Goal: Task Accomplishment & Management: Use online tool/utility

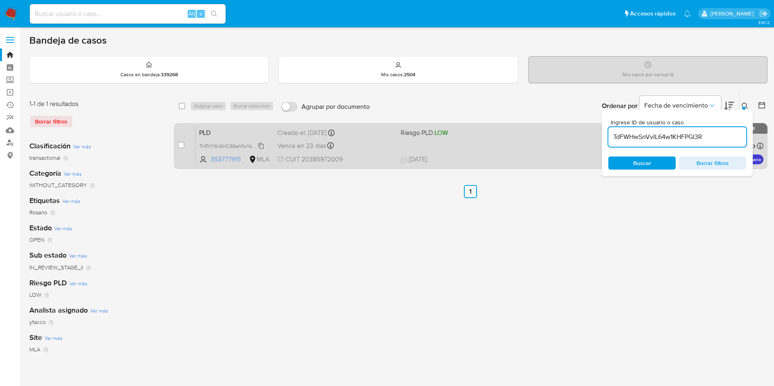
type input "TdFWHwSnVvIL64w1KHFPGI3R"
drag, startPoint x: 182, startPoint y: 148, endPoint x: 185, endPoint y: 138, distance: 10.1
click at [182, 147] on input "checkbox" at bounding box center [181, 145] width 7 height 7
checkbox input "true"
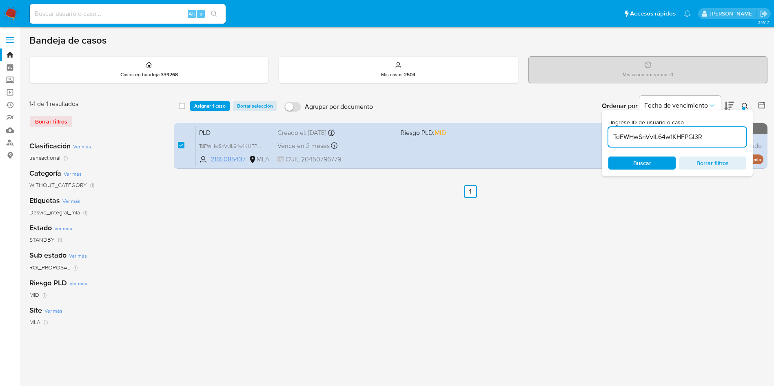
click at [195, 114] on div "select-all-cases-checkbox Asignar 1 caso Borrar selección Agrupar por documento…" at bounding box center [470, 105] width 593 height 25
click at [199, 109] on span "Asignar 1 caso" at bounding box center [209, 106] width 31 height 8
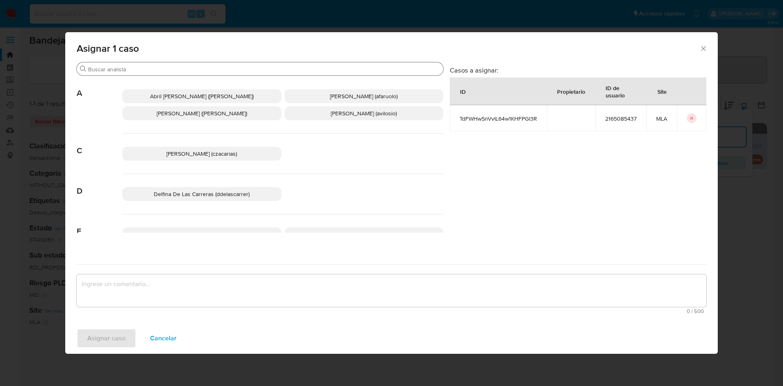
click at [156, 66] on input "Buscar" at bounding box center [264, 69] width 352 height 7
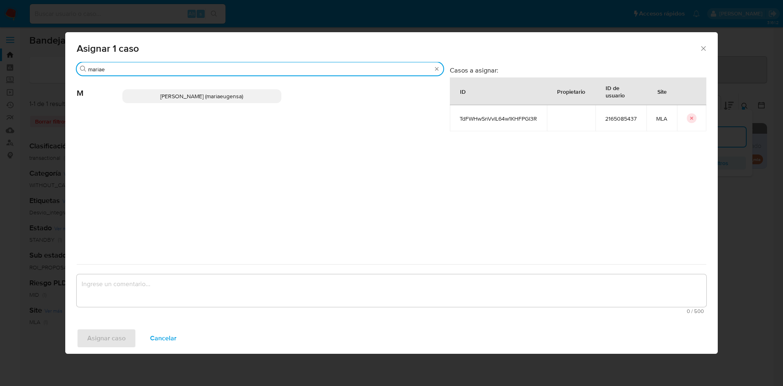
type input "mariae"
drag, startPoint x: 190, startPoint y: 100, endPoint x: 191, endPoint y: 114, distance: 14.3
click at [191, 99] on span "Maria Eugenia Sanchez (mariaeugensa)" at bounding box center [201, 96] width 83 height 8
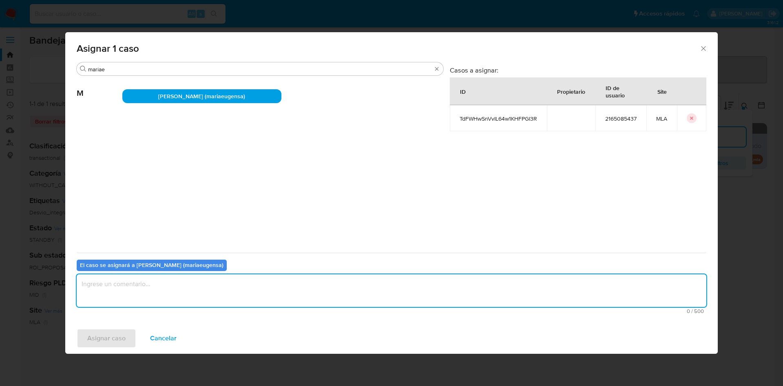
click at [181, 285] on textarea "assign-modal" at bounding box center [392, 291] width 630 height 33
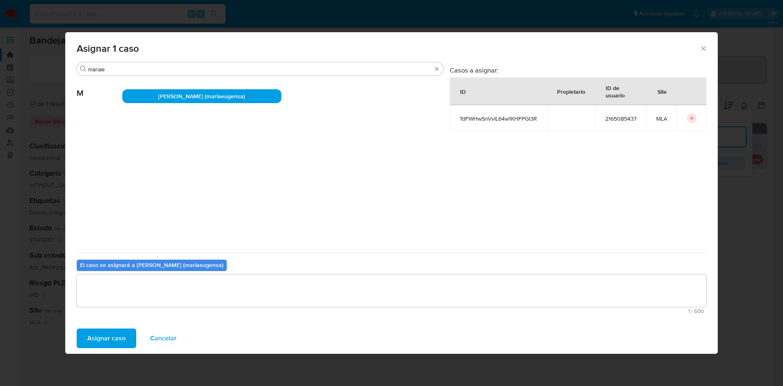
click at [101, 341] on span "Asignar caso" at bounding box center [106, 339] width 38 height 18
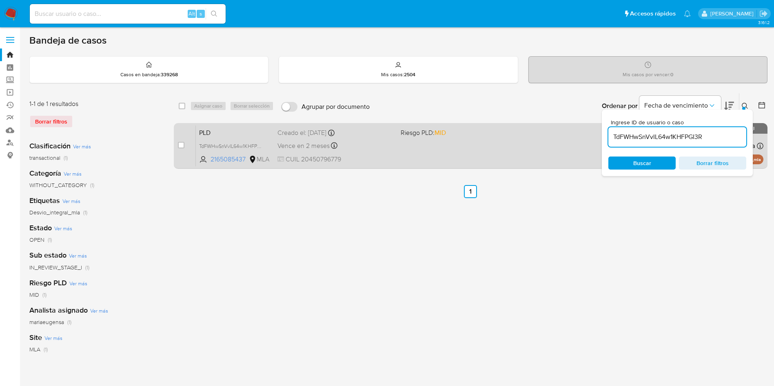
click at [338, 151] on div "PLD TdFWHwSnVvIL64w1KHFPGI3R 2165085437 MLA Riesgo PLD: MID Creado el: 12/09/20…" at bounding box center [479, 145] width 567 height 41
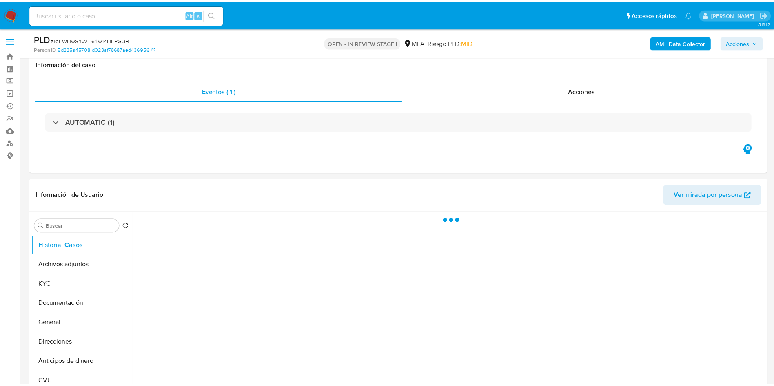
scroll to position [122, 0]
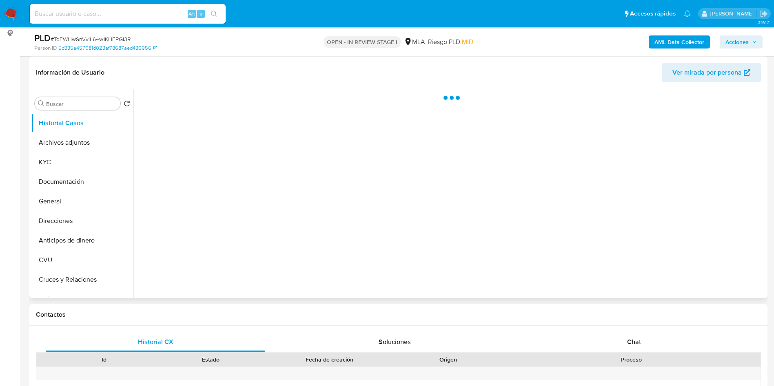
select select "10"
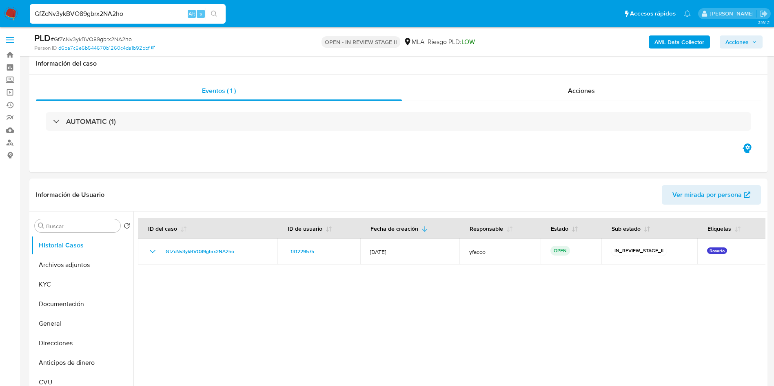
select select "10"
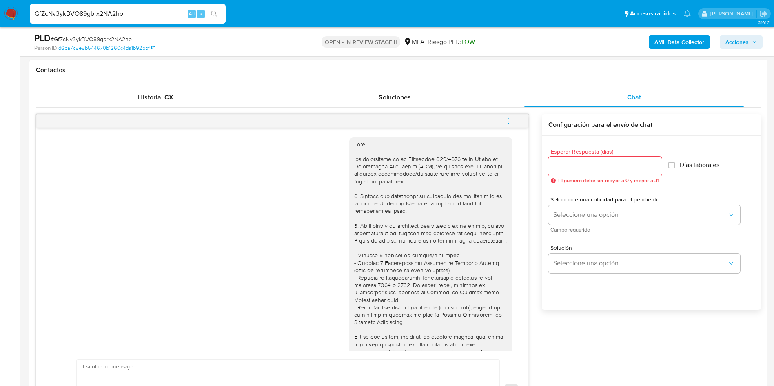
scroll to position [565, 0]
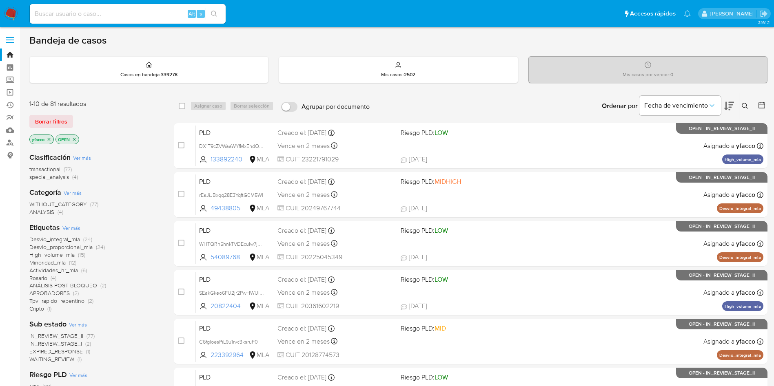
drag, startPoint x: 648, startPoint y: 9, endPoint x: 557, endPoint y: 7, distance: 91.0
click at [526, 7] on ul "Pausado Ver notificaciones Alt s Accesos rápidos Presiona las siguientes teclas…" at bounding box center [360, 13] width 669 height 20
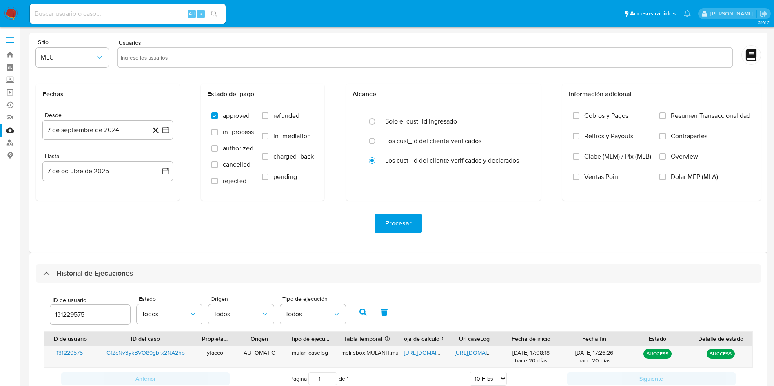
select select "10"
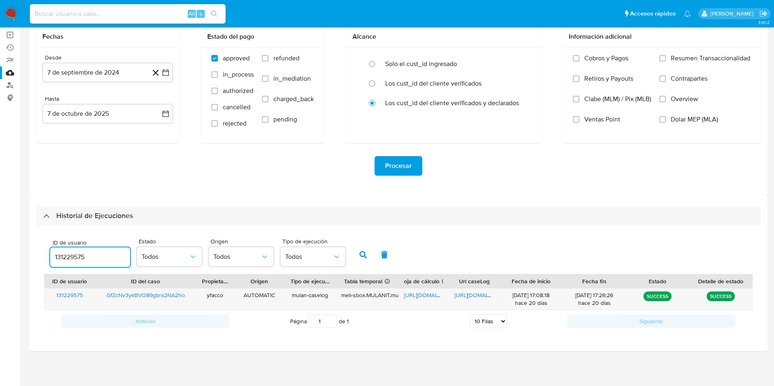
drag, startPoint x: 92, startPoint y: 258, endPoint x: 10, endPoint y: 237, distance: 84.1
click at [11, 239] on section "Bandeja Tablero Screening Búsqueda en Listas Watchlist Herramientas Operaciones…" at bounding box center [387, 164] width 774 height 444
type input "390780778"
click at [363, 257] on icon "button" at bounding box center [362, 254] width 7 height 7
drag, startPoint x: 103, startPoint y: 257, endPoint x: 0, endPoint y: 228, distance: 107.2
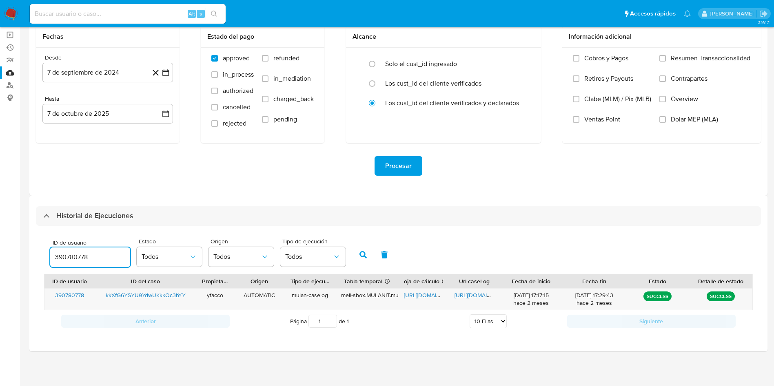
click at [0, 230] on section "Bandeja Tablero Screening Búsqueda en Listas Watchlist Herramientas Operaciones…" at bounding box center [387, 164] width 774 height 444
paste input "390780778"
type input "390780778"
click at [361, 250] on button "button" at bounding box center [362, 255] width 21 height 20
click at [422, 292] on span "https://docs.google.com/spreadsheets/d/15OfYjdm2OudjRA2ARWOJXBc4ccQ7rmWX1lkeO7L…" at bounding box center [432, 295] width 56 height 8
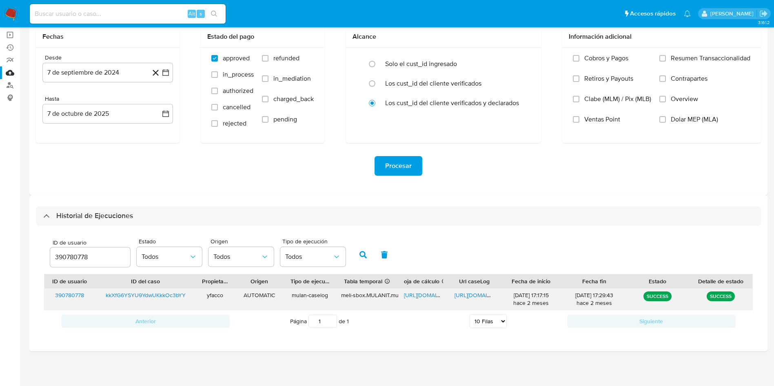
click at [470, 296] on span "https://docs.google.com/document/d/1kOcLEtyhAckClI8CfY2P70zr3BHai9BIt7QVh3bpz5M…" at bounding box center [482, 295] width 56 height 8
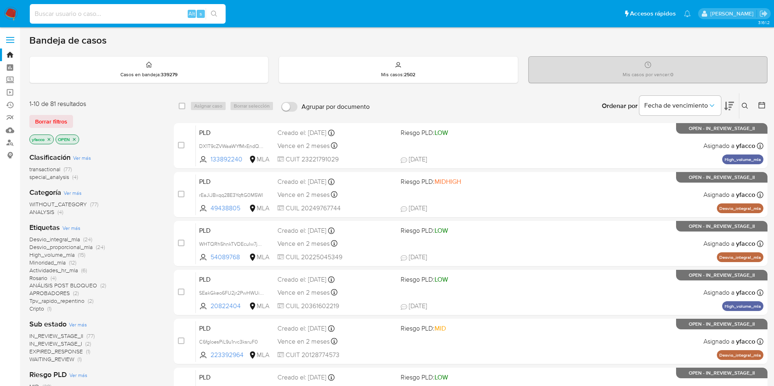
click at [135, 14] on input at bounding box center [128, 14] width 196 height 11
paste input "MGDWC4MnSCv83tzG6WQ0diHG"
type input "MGDWC4MnSCv83tzG6WQ0diHG"
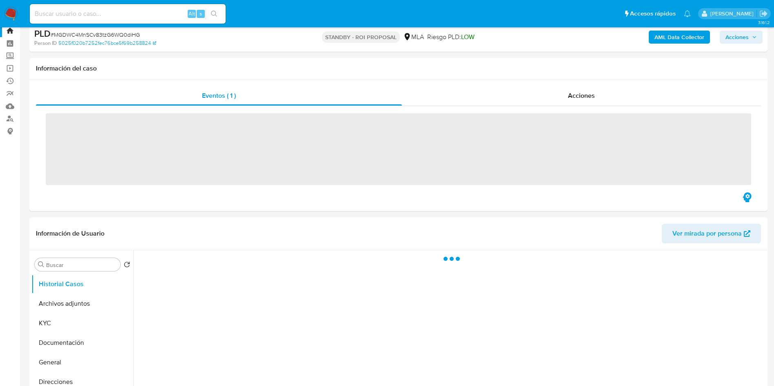
scroll to position [61, 0]
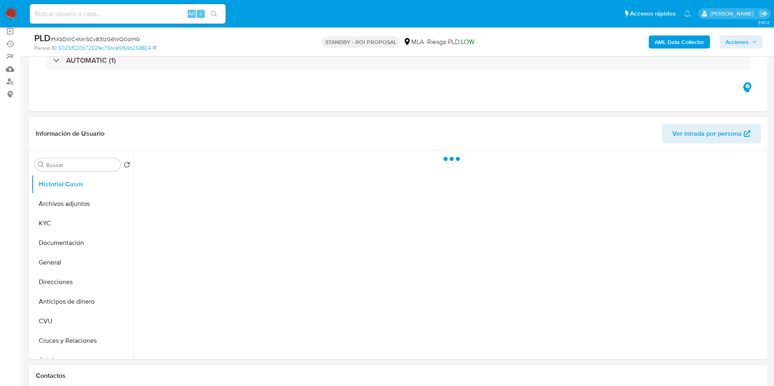
select select "10"
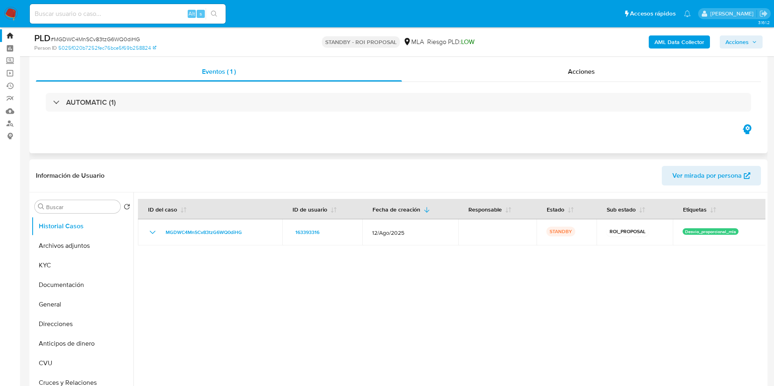
scroll to position [0, 0]
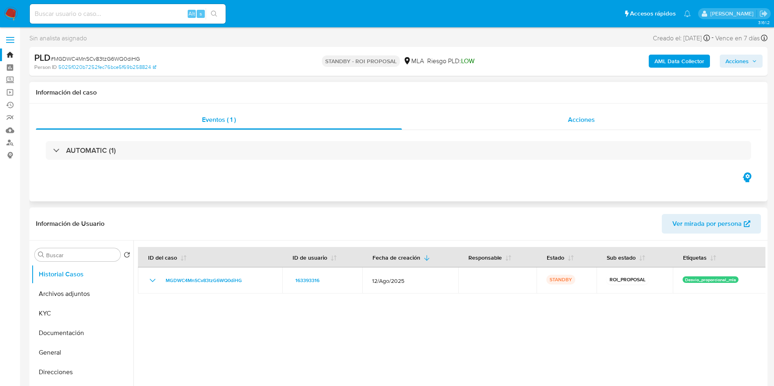
click at [582, 120] on span "Acciones" at bounding box center [581, 119] width 27 height 9
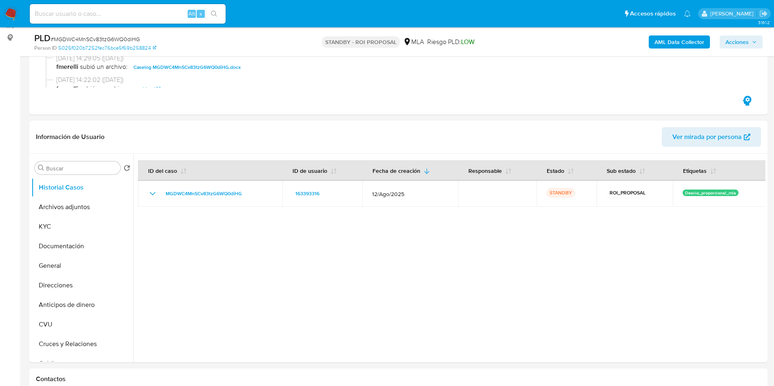
scroll to position [122, 0]
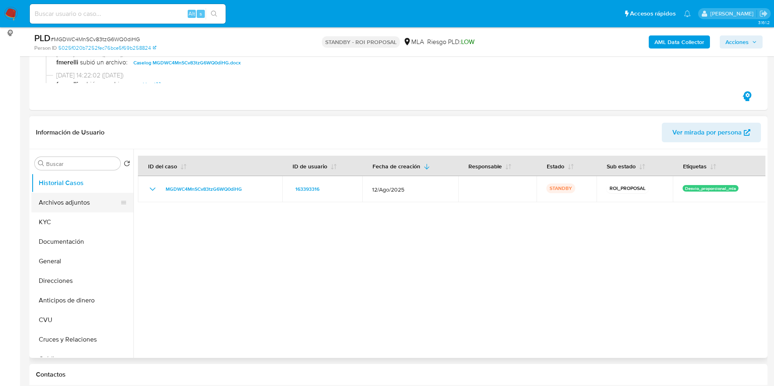
click at [56, 205] on button "Archivos adjuntos" at bounding box center [78, 203] width 95 height 20
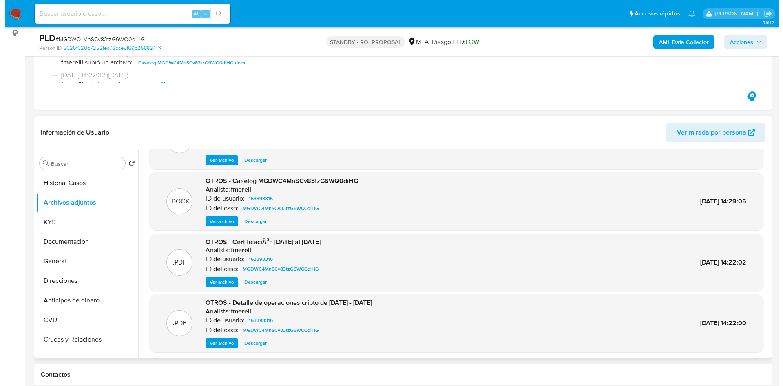
scroll to position [61, 0]
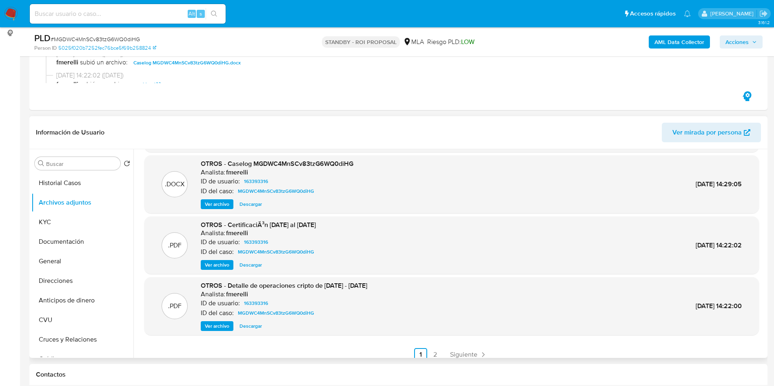
click at [218, 206] on span "Ver archivo" at bounding box center [217, 204] width 24 height 8
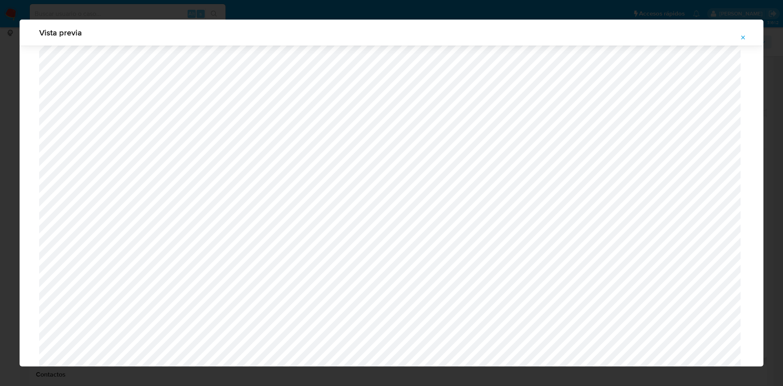
scroll to position [779, 0]
click at [745, 35] on icon "Attachment preview" at bounding box center [743, 37] width 7 height 7
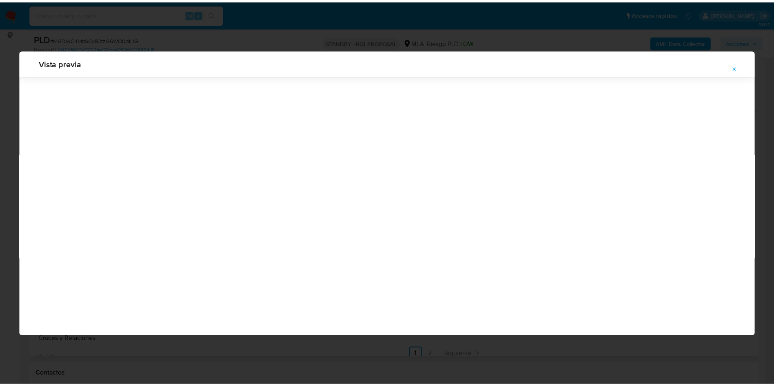
scroll to position [0, 0]
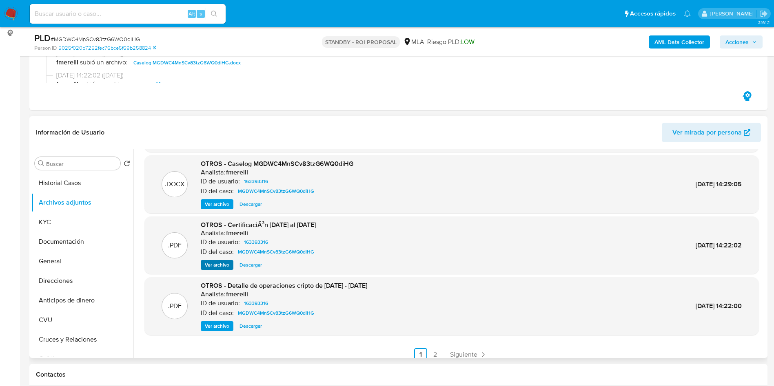
click at [215, 271] on div ".PDF OTROS - CertificaciÃ³n 01-02-25 al 21-05-25 Analista: fmerelli ID de usuar…" at bounding box center [451, 246] width 614 height 58
click at [214, 263] on span "Ver archivo" at bounding box center [217, 265] width 24 height 8
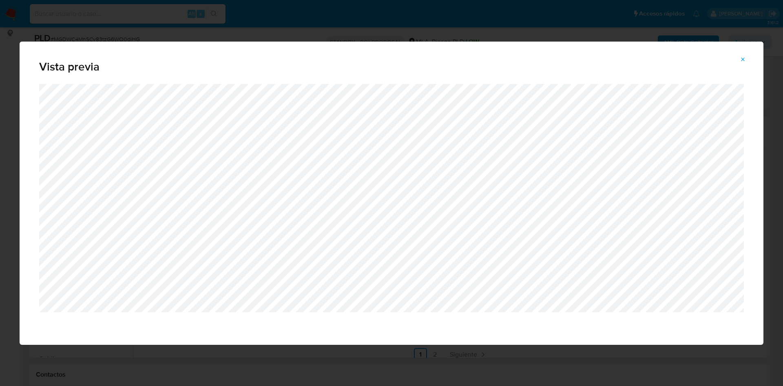
click at [741, 58] on icon "Attachment preview" at bounding box center [743, 59] width 7 height 7
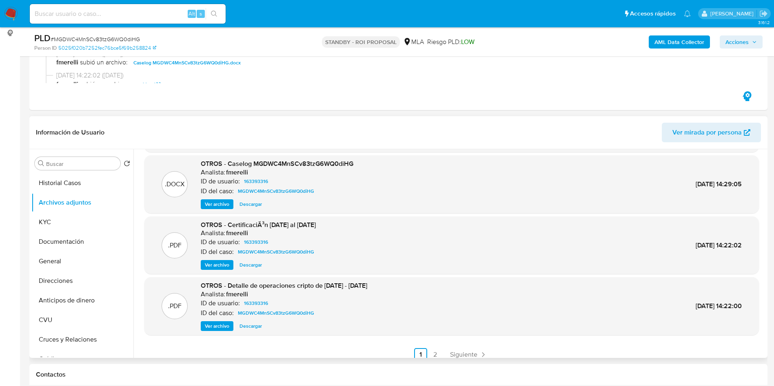
click at [252, 204] on span "Descargar" at bounding box center [250, 204] width 22 height 8
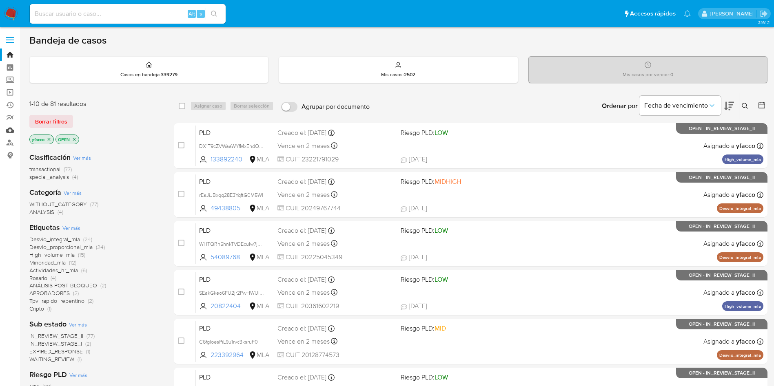
click at [13, 129] on link "Mulan" at bounding box center [48, 130] width 97 height 13
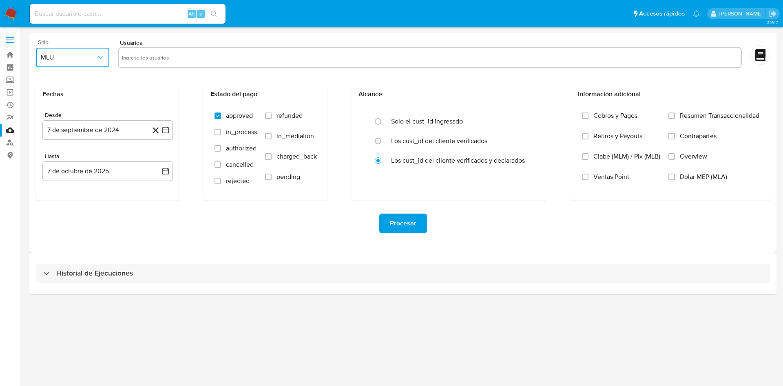
click at [99, 60] on button "MLU" at bounding box center [72, 58] width 73 height 20
click at [82, 82] on div "MLA" at bounding box center [70, 80] width 59 height 20
click at [179, 60] on input "text" at bounding box center [430, 57] width 616 height 13
type input "1110096765"
paste input "1710477749"
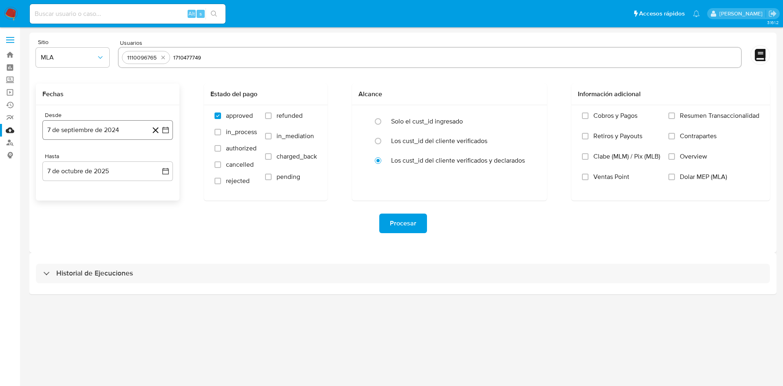
type input "1710477749"
click at [100, 137] on button "7 de septiembre de 2024" at bounding box center [107, 130] width 131 height 20
click at [158, 157] on icon "Mes siguiente" at bounding box center [158, 160] width 10 height 10
click at [73, 188] on button "1" at bounding box center [75, 189] width 13 height 13
click at [85, 177] on button "7 de octubre de 2025" at bounding box center [107, 172] width 131 height 20
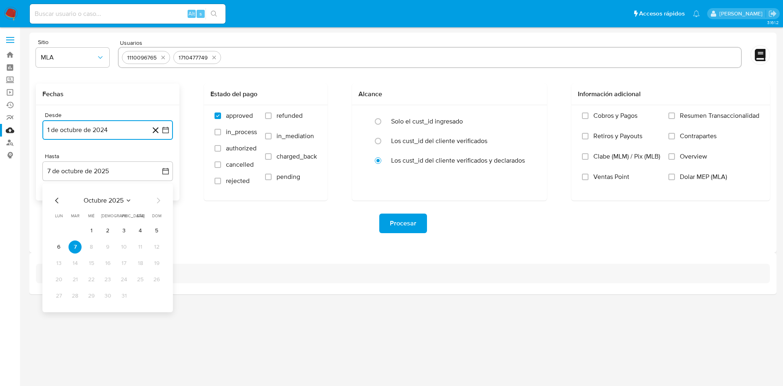
click at [58, 202] on icon "Mes anterior" at bounding box center [57, 201] width 10 height 10
click at [80, 292] on button "30" at bounding box center [75, 296] width 13 height 13
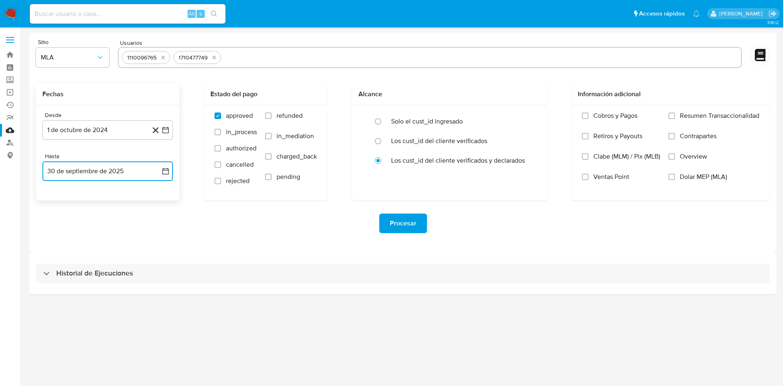
click at [102, 175] on button "30 de septiembre de 2025" at bounding box center [107, 172] width 131 height 20
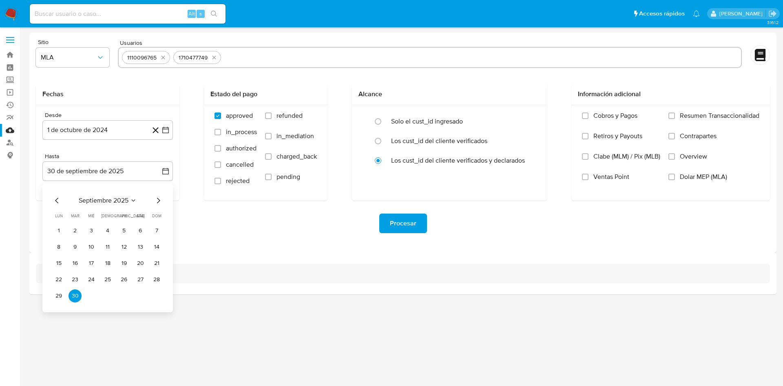
click at [208, 230] on div "Procesar" at bounding box center [403, 224] width 734 height 20
click at [283, 117] on span "refunded" at bounding box center [290, 116] width 26 height 8
click at [272, 117] on input "refunded" at bounding box center [268, 116] width 7 height 7
checkbox input "true"
click at [687, 179] on span "Dolar MEP (MLA)" at bounding box center [703, 177] width 47 height 8
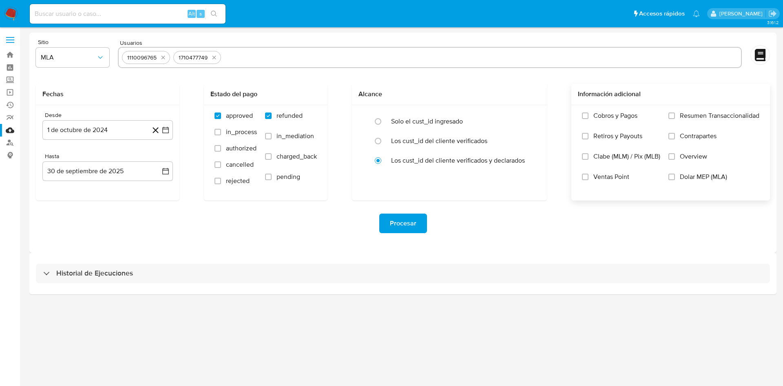
click at [675, 179] on input "Dolar MEP (MLA)" at bounding box center [672, 177] width 7 height 7
click at [402, 220] on span "Procesar" at bounding box center [403, 224] width 27 height 18
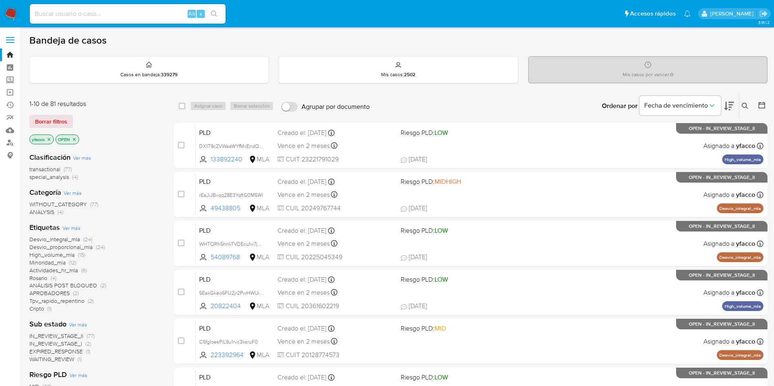
click at [141, 11] on input at bounding box center [128, 14] width 196 height 11
paste input "pmNgnRQPAr4ovUS3WP3ICD9D"
type input "pmNgnRQPAr4ovUS3WP3ICD9D"
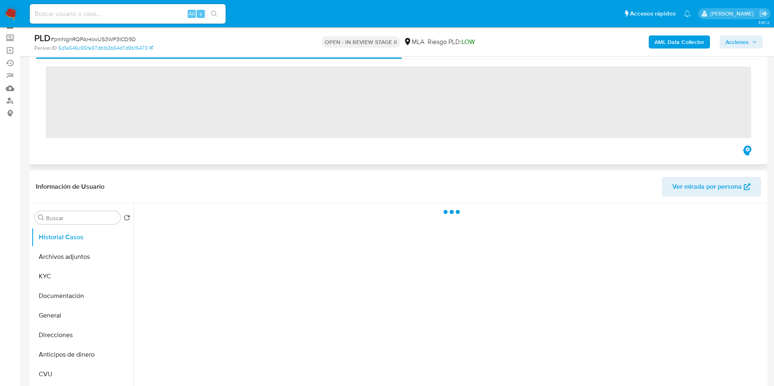
scroll to position [61, 0]
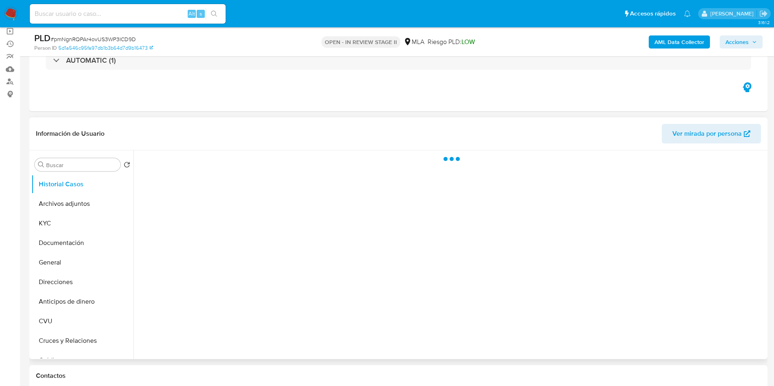
select select "10"
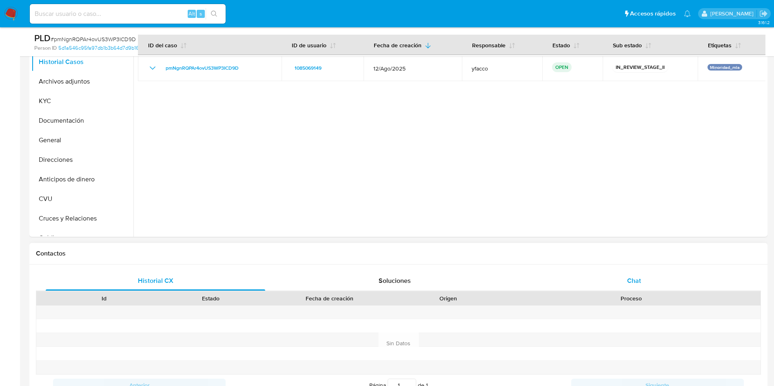
click at [622, 277] on div "Chat" at bounding box center [633, 281] width 219 height 20
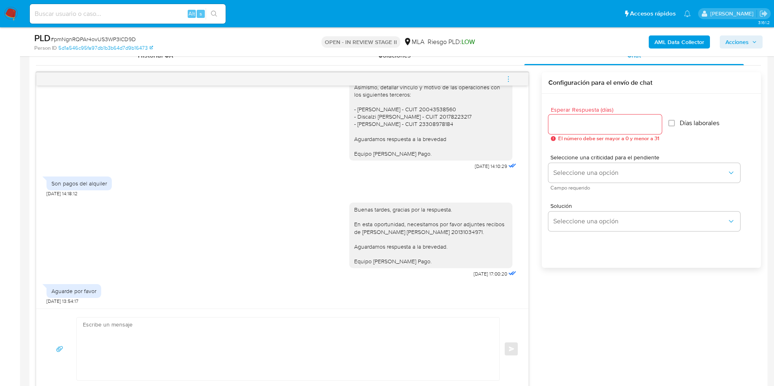
scroll to position [428, 0]
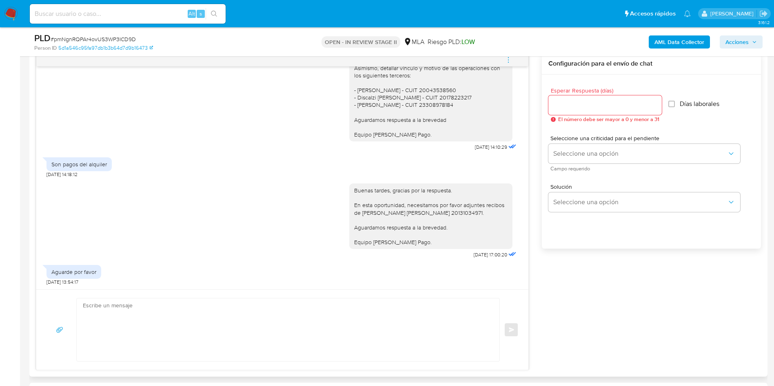
drag, startPoint x: 346, startPoint y: 191, endPoint x: 421, endPoint y: 242, distance: 90.7
click at [421, 242] on div "Buenas tardes, gracias por la respuesta. En esta oportunidad, necesitamos por f…" at bounding box center [430, 217] width 153 height 60
copy div "Buenas tardes, gracias por la respuesta. En esta oportunidad, necesitamos por f…"
click at [244, 317] on textarea at bounding box center [286, 330] width 406 height 63
paste textarea "Buenas tardes, gracias por la respuesta. En esta oportunidad, necesitamos por f…"
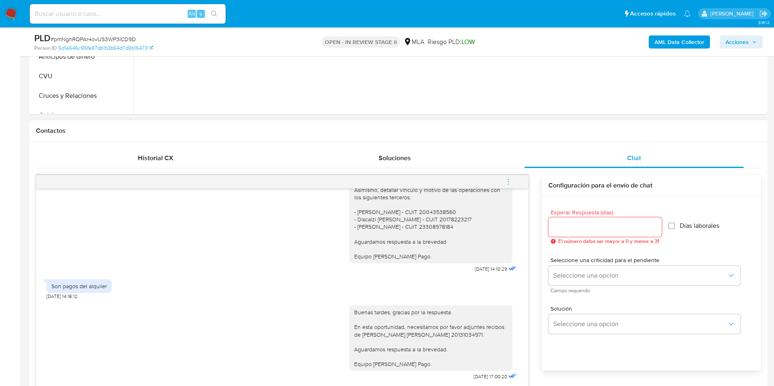
scroll to position [306, 0]
type textarea "Buenas tardes, gracias por la respuesta. En esta oportunidad, necesitamos por f…"
click at [569, 228] on input "Esperar Respuesta (días)" at bounding box center [604, 227] width 113 height 11
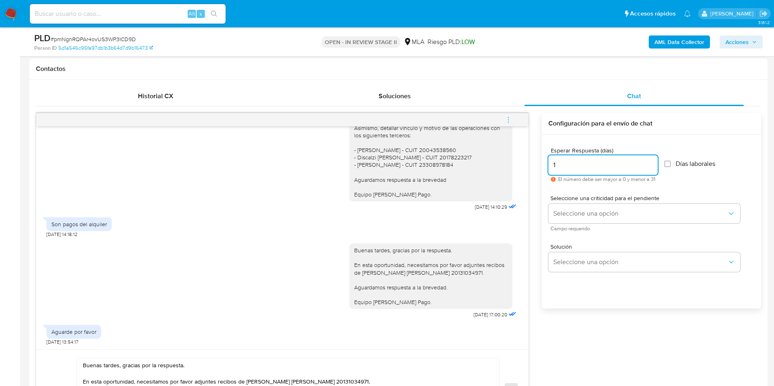
scroll to position [428, 0]
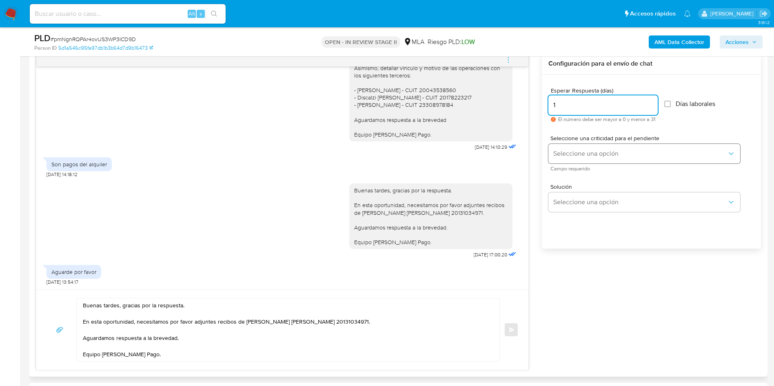
type input "1"
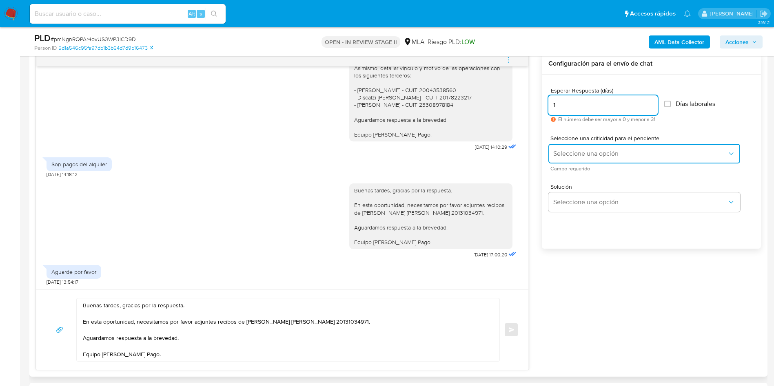
click at [576, 163] on button "Seleccione una opción" at bounding box center [644, 154] width 192 height 20
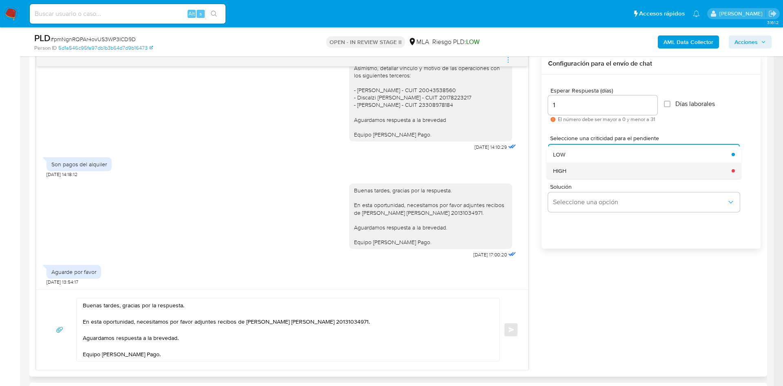
click at [575, 172] on div "HIGH" at bounding box center [640, 171] width 174 height 16
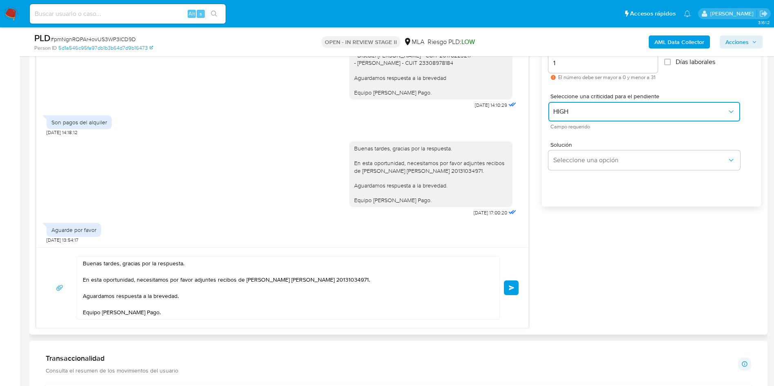
scroll to position [489, 0]
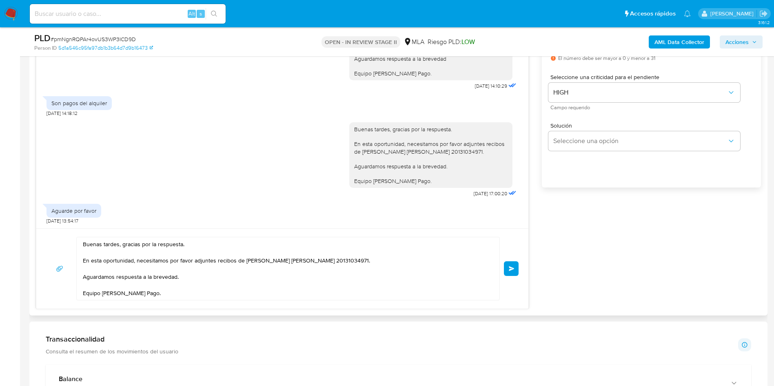
drag, startPoint x: 513, startPoint y: 272, endPoint x: 520, endPoint y: 272, distance: 6.6
click at [513, 273] on button "Enviar" at bounding box center [511, 268] width 15 height 15
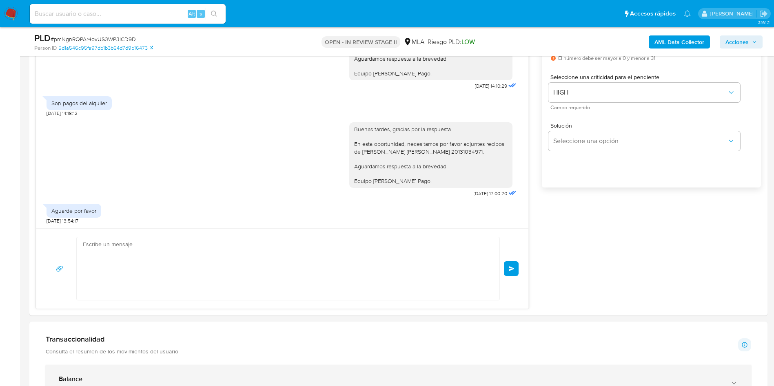
scroll to position [561, 0]
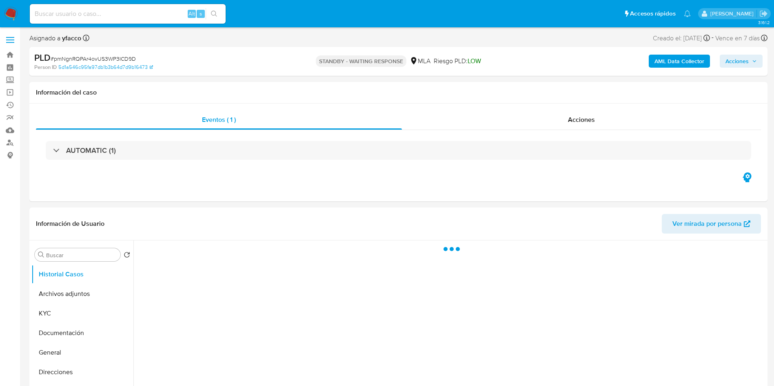
click at [173, 14] on input at bounding box center [128, 14] width 196 height 11
paste input "kkXfG6YSYU9YdwUKkkOc3bYY"
type input "kkXfG6YSYU9YdwUKkkOc3bYY"
select select "10"
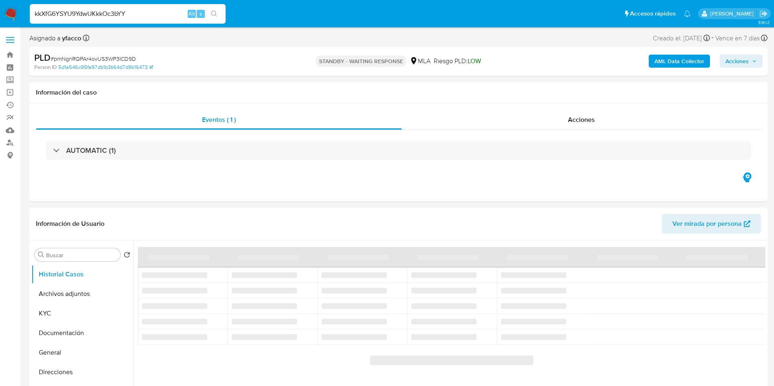
type input "kkXfG6YSYU9YdwUKkkOc3bYY"
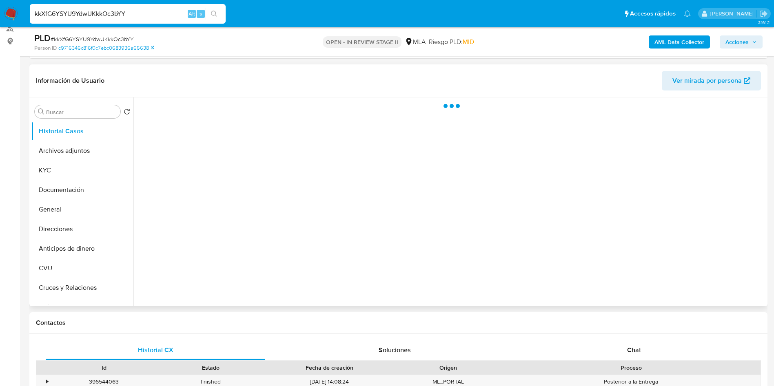
scroll to position [122, 0]
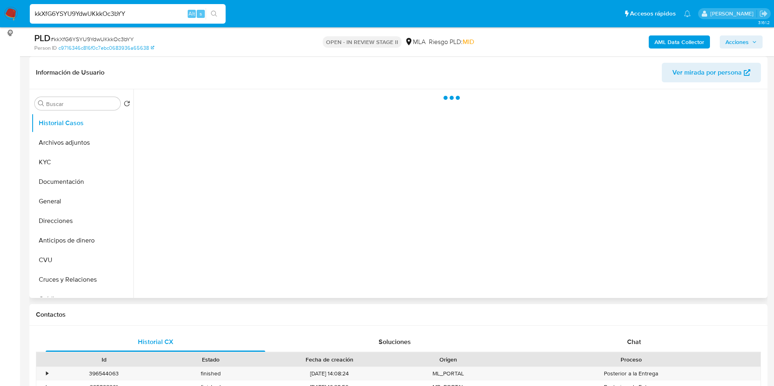
select select "10"
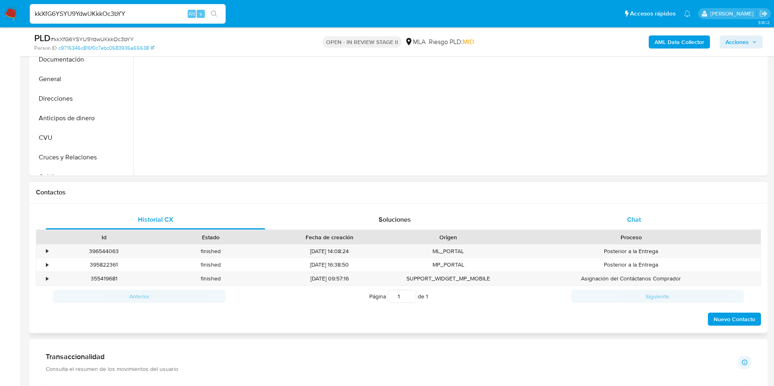
click at [621, 219] on div "Chat" at bounding box center [633, 220] width 219 height 20
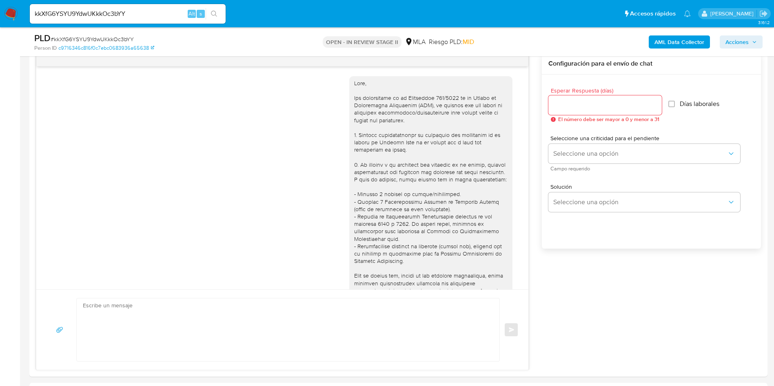
scroll to position [660, 0]
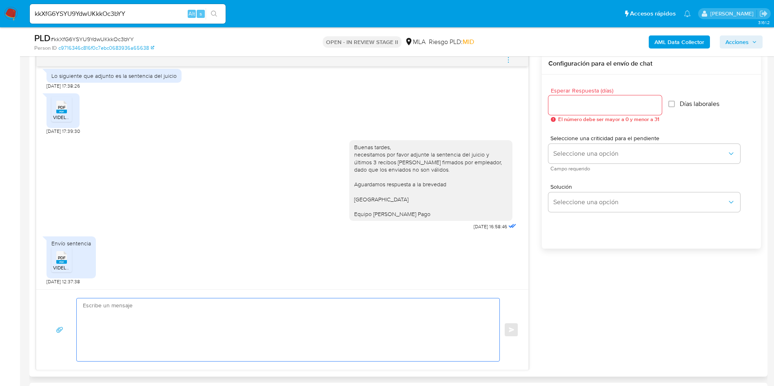
paste textarea "Hola Muchas gracias por la respuesta. Nos pondremos en contacto nuevamente en c…"
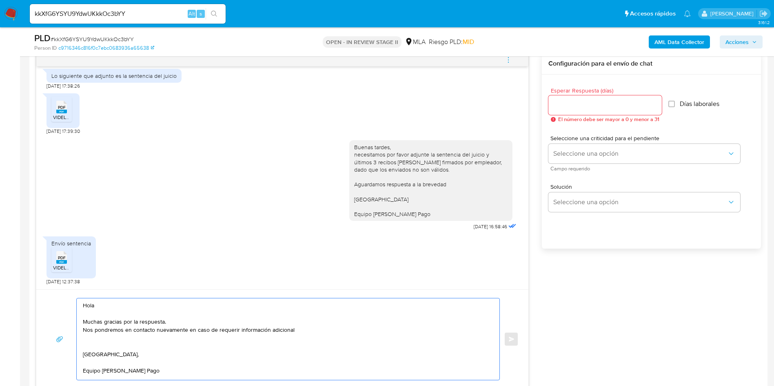
scroll to position [3, 0]
click at [312, 323] on textarea "Hola Muchas gracias por la respuesta. Nos pondremos en contacto nuevamente en c…" at bounding box center [286, 340] width 406 height 82
type textarea "Hola Muchas gracias por la respuesta. Nos pondremos en contacto nuevamente en c…"
click at [599, 106] on input "Esperar Respuesta (días)" at bounding box center [604, 105] width 113 height 11
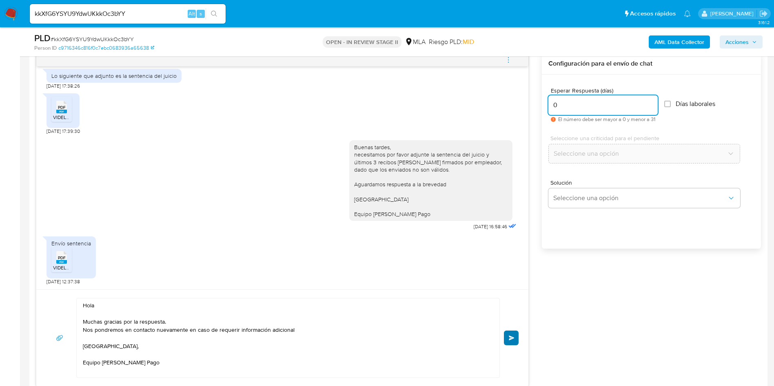
type input "0"
click at [512, 337] on span "Enviar" at bounding box center [512, 338] width 6 height 5
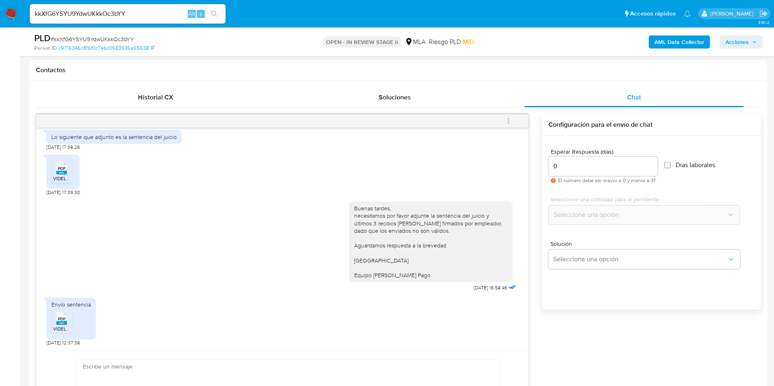
click at [514, 120] on button "menu-action" at bounding box center [508, 121] width 27 height 20
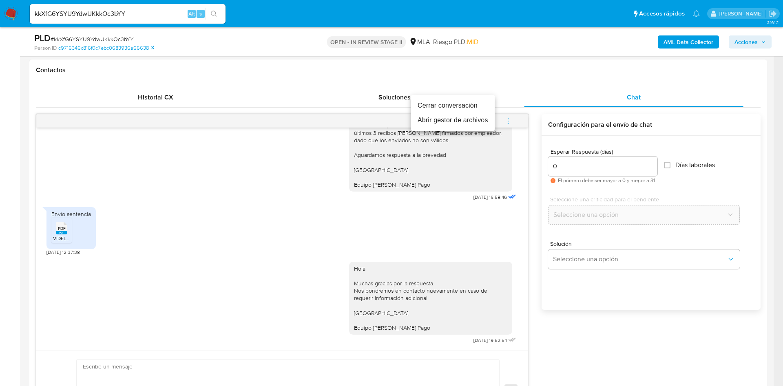
click at [470, 104] on li "Cerrar conversación" at bounding box center [453, 105] width 84 height 15
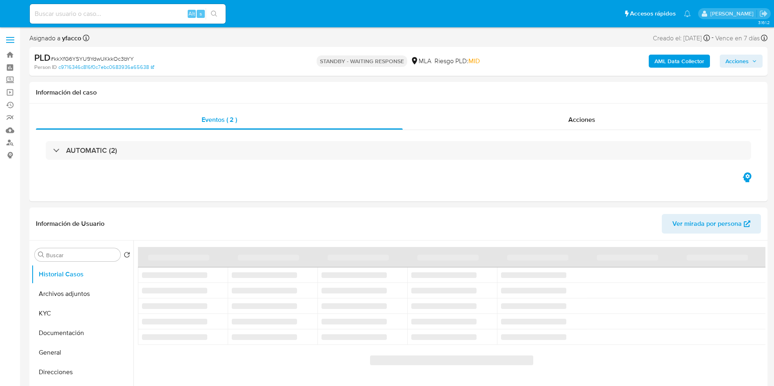
select select "10"
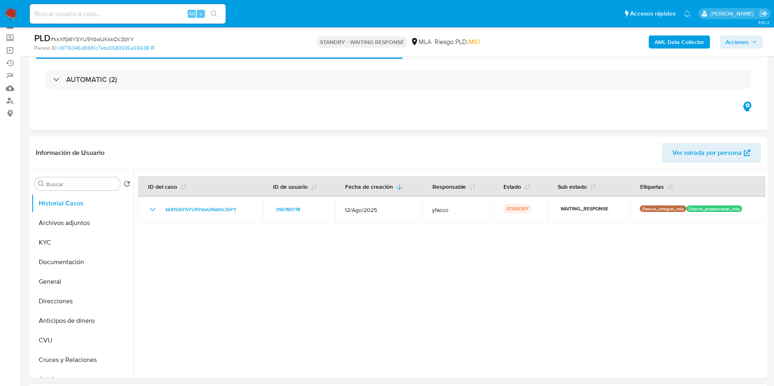
scroll to position [61, 0]
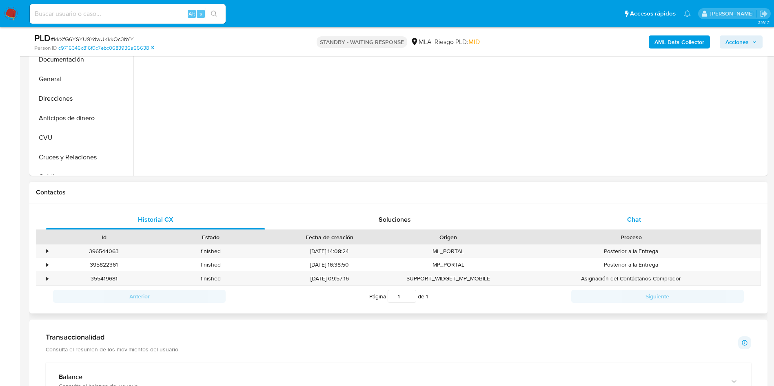
click at [622, 217] on div "Chat" at bounding box center [633, 220] width 219 height 20
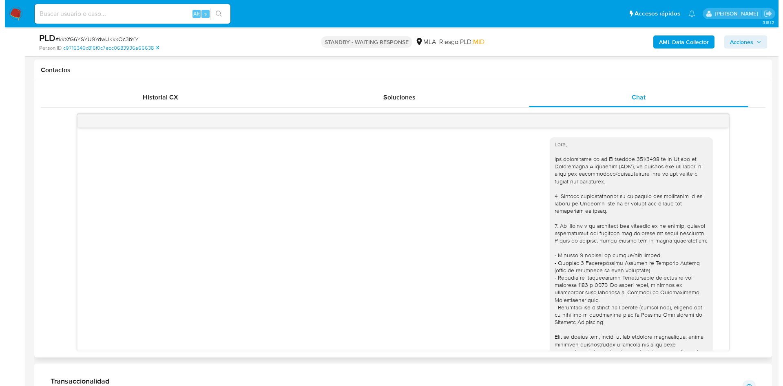
scroll to position [751, 0]
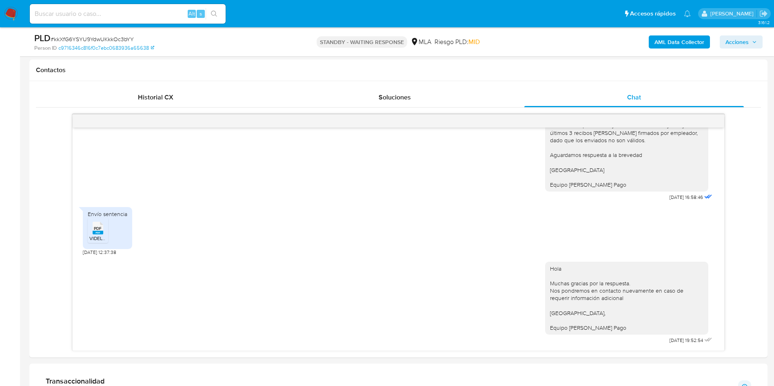
click at [672, 44] on b "AML Data Collector" at bounding box center [679, 41] width 50 height 13
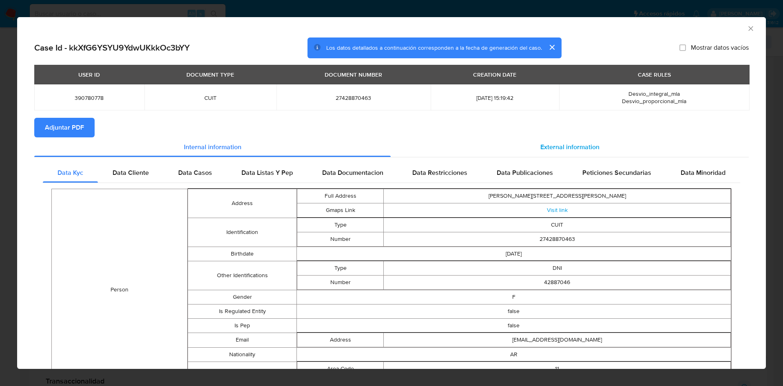
click at [546, 153] on div "External information" at bounding box center [570, 147] width 358 height 20
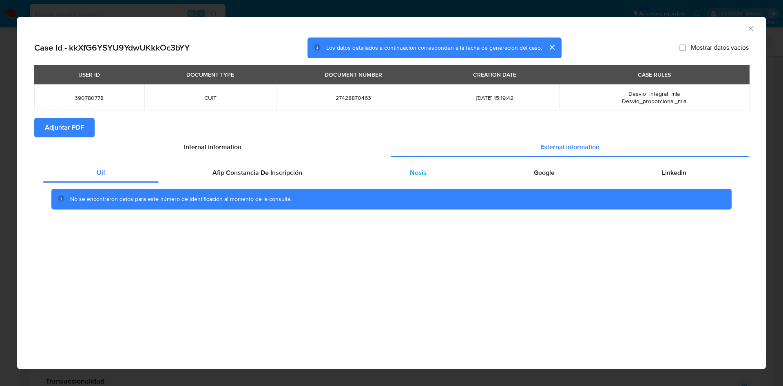
click at [408, 176] on div "Nosis" at bounding box center [418, 173] width 124 height 20
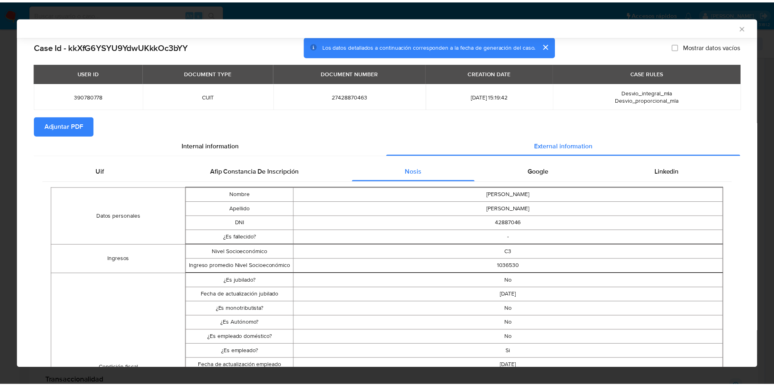
scroll to position [60, 0]
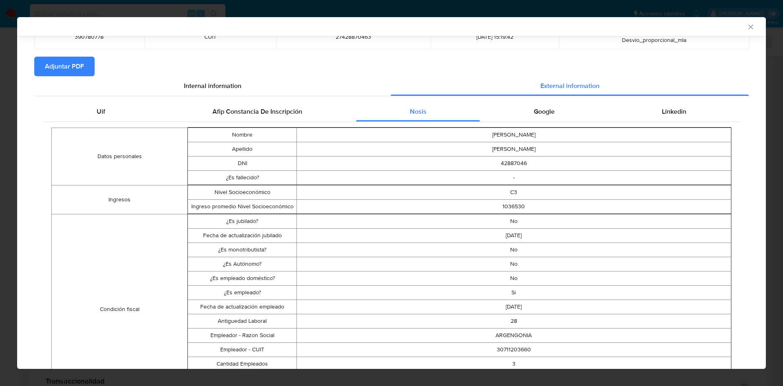
click at [506, 348] on td "30711203660" at bounding box center [514, 350] width 434 height 14
copy td "30711203660"
click at [749, 25] on icon "Cerrar ventana" at bounding box center [751, 26] width 4 height 4
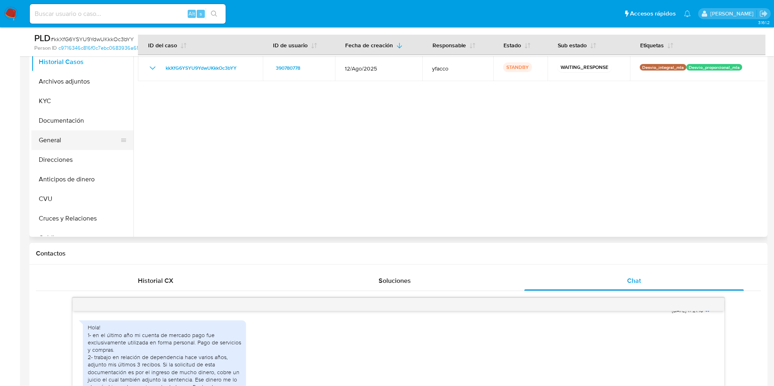
scroll to position [122, 0]
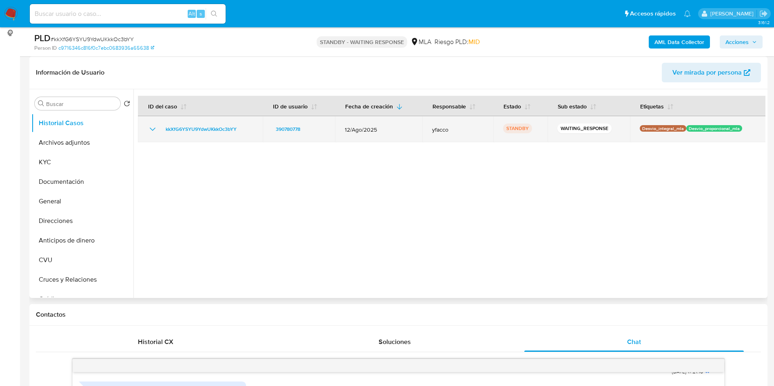
drag, startPoint x: 157, startPoint y: 132, endPoint x: 240, endPoint y: 127, distance: 83.0
click at [240, 127] on div "kkXfG6YSYU9YdwUKkkOc3bYY" at bounding box center [200, 129] width 105 height 10
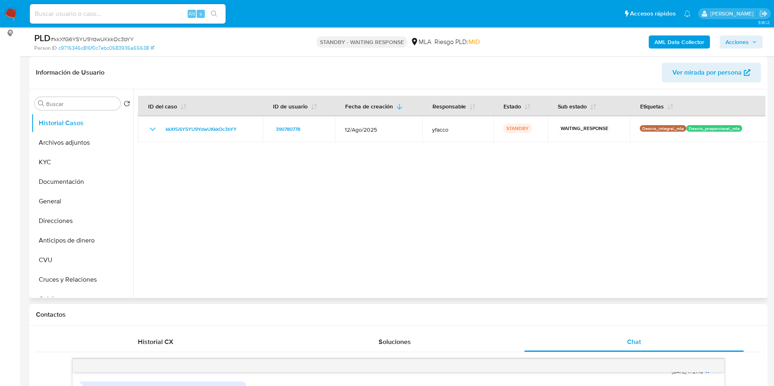
click at [272, 258] on div at bounding box center [449, 193] width 632 height 209
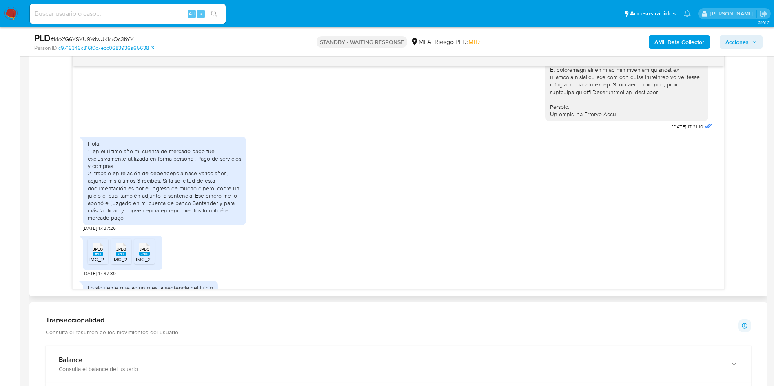
scroll to position [384, 0]
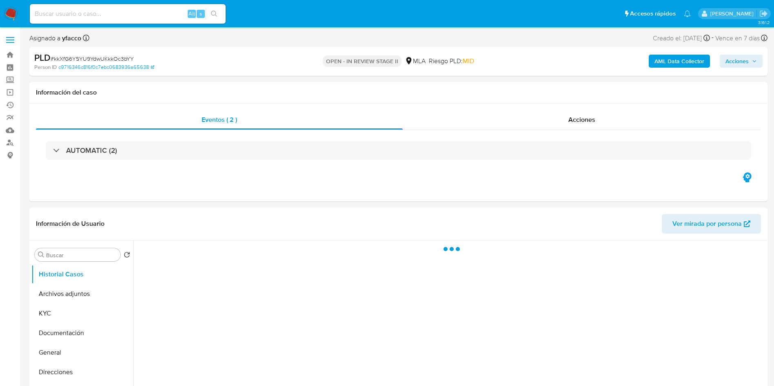
select select "10"
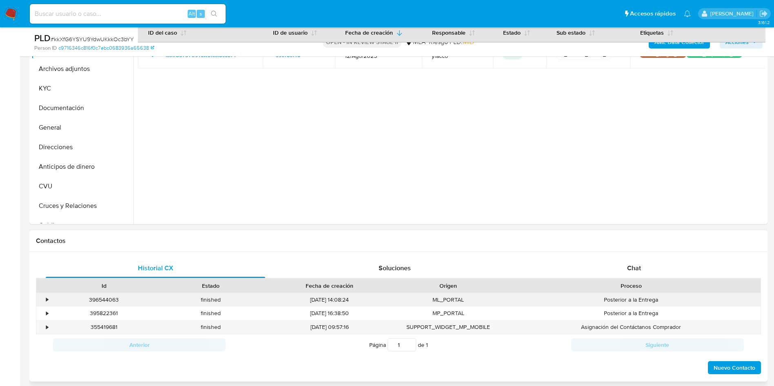
scroll to position [306, 0]
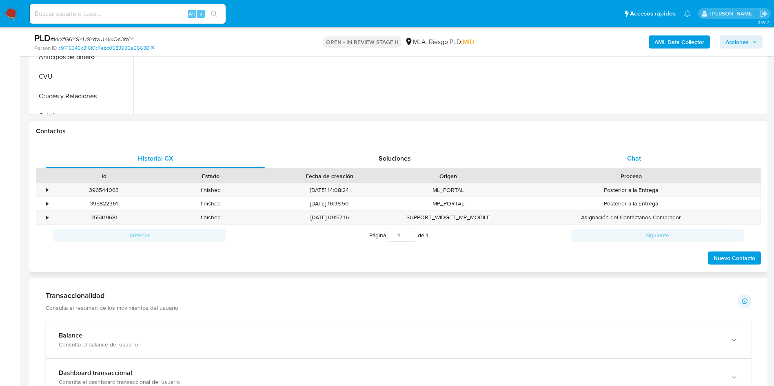
click at [641, 166] on div "Chat" at bounding box center [633, 159] width 219 height 20
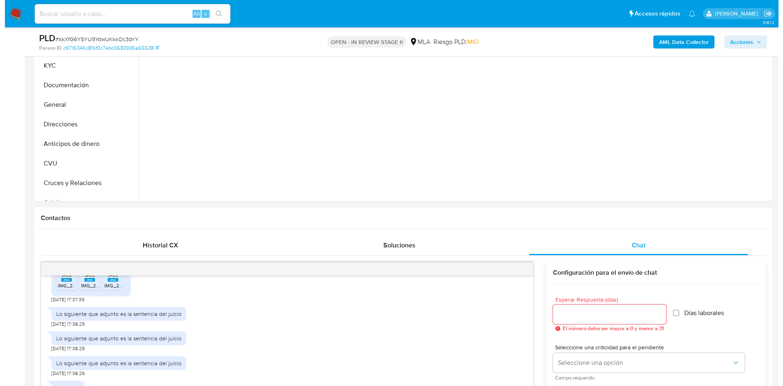
scroll to position [122, 0]
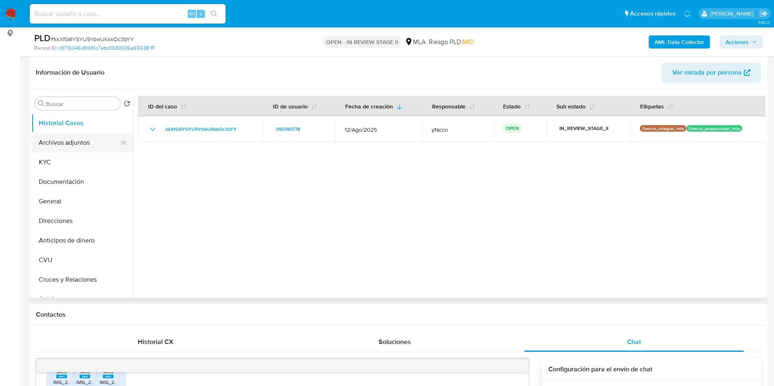
click at [60, 143] on button "Archivos adjuntos" at bounding box center [78, 143] width 95 height 20
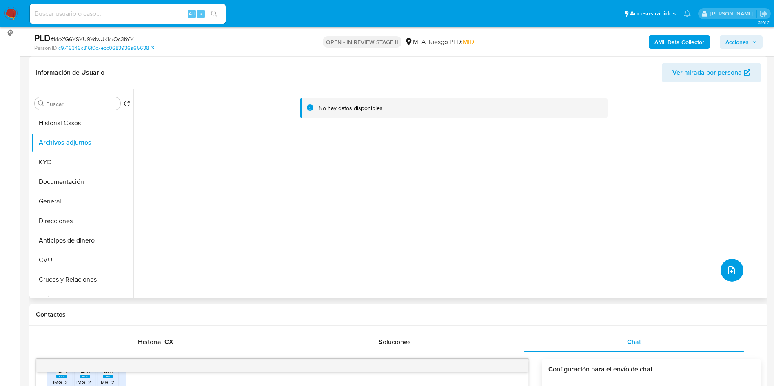
click at [720, 278] on button "upload-file" at bounding box center [731, 270] width 23 height 23
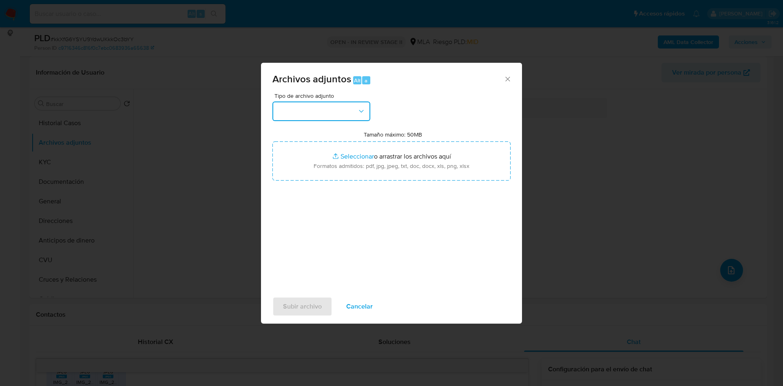
click at [300, 113] on button "button" at bounding box center [321, 112] width 98 height 20
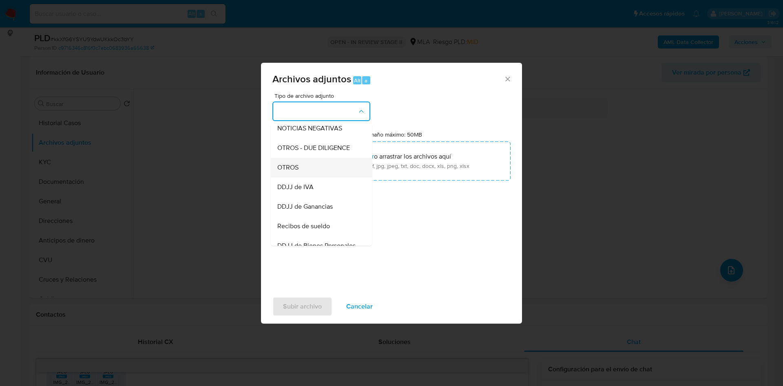
click at [288, 172] on span "OTROS" at bounding box center [287, 168] width 21 height 8
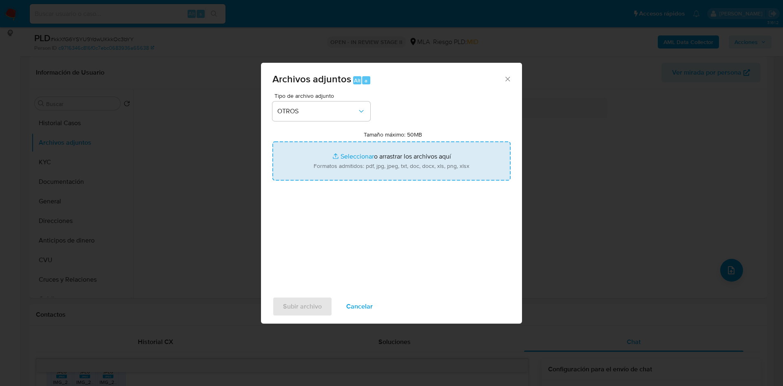
click at [349, 156] on input "Tamaño máximo: 50MB Seleccionar archivos" at bounding box center [391, 161] width 238 height 39
type input "C:\fakepath\Sofia [PERSON_NAME] [PERSON_NAME].pdf"
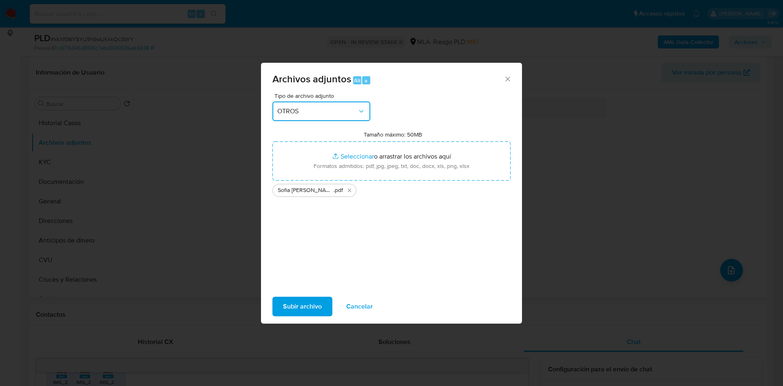
click at [317, 110] on span "OTROS" at bounding box center [317, 111] width 80 height 8
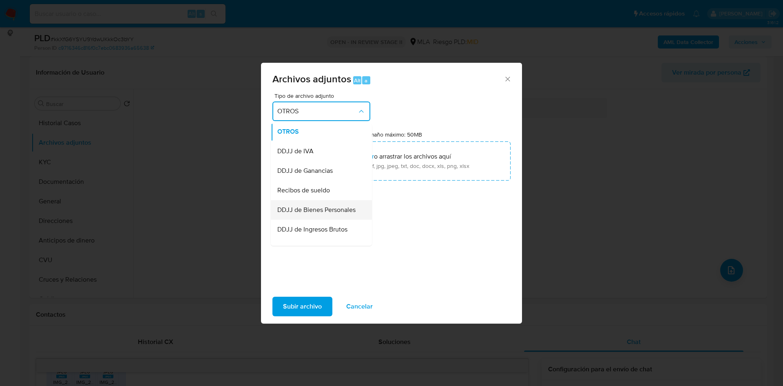
scroll to position [175, 0]
click at [311, 178] on span "Recibos de sueldo" at bounding box center [303, 174] width 53 height 8
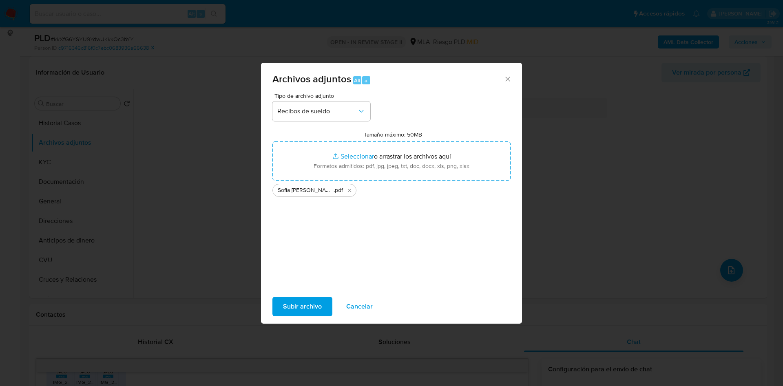
click at [304, 313] on span "Subir archivo" at bounding box center [302, 307] width 39 height 18
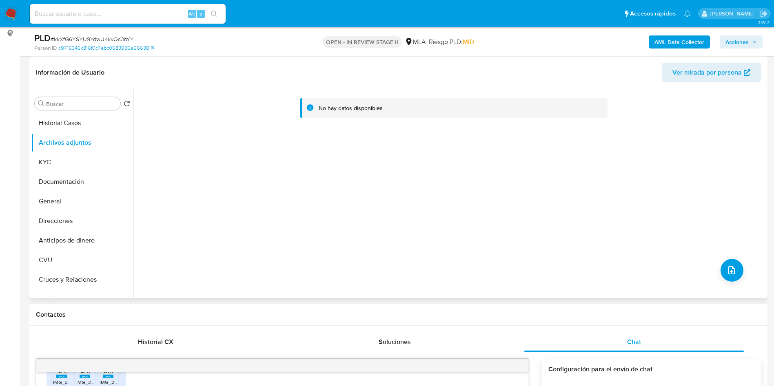
click at [714, 270] on div "No hay datos disponibles" at bounding box center [449, 193] width 632 height 209
click at [722, 269] on button "upload-file" at bounding box center [731, 270] width 23 height 23
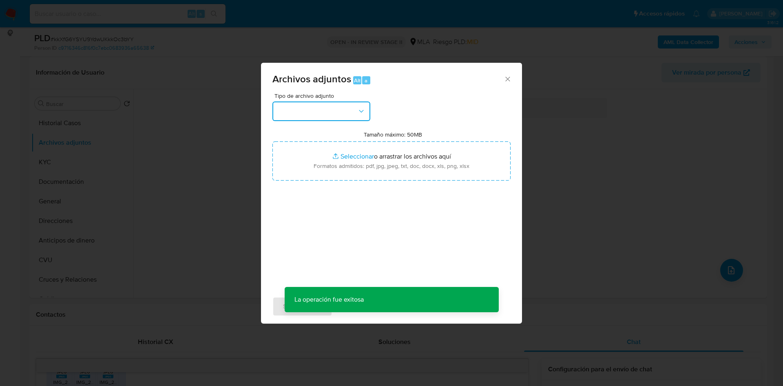
click at [337, 110] on button "button" at bounding box center [321, 112] width 98 height 20
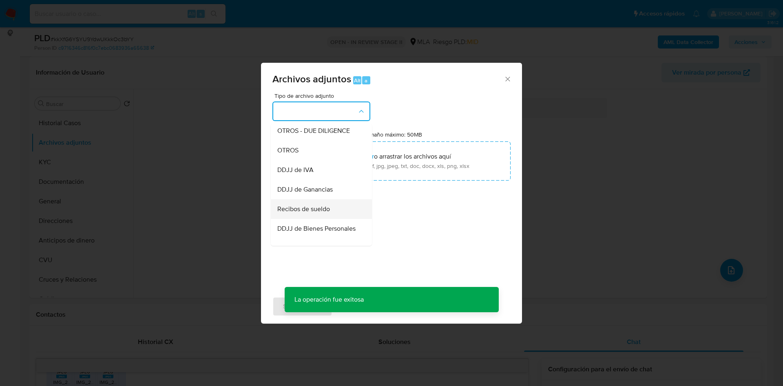
scroll to position [122, 0]
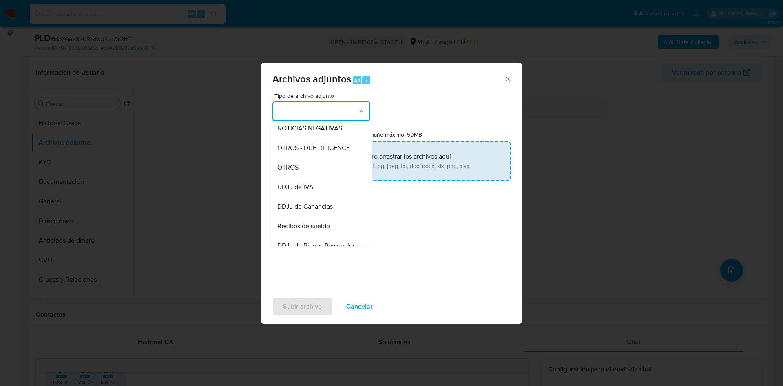
drag, startPoint x: 288, startPoint y: 175, endPoint x: 321, endPoint y: 177, distance: 32.4
click at [288, 172] on span "OTROS" at bounding box center [287, 168] width 21 height 8
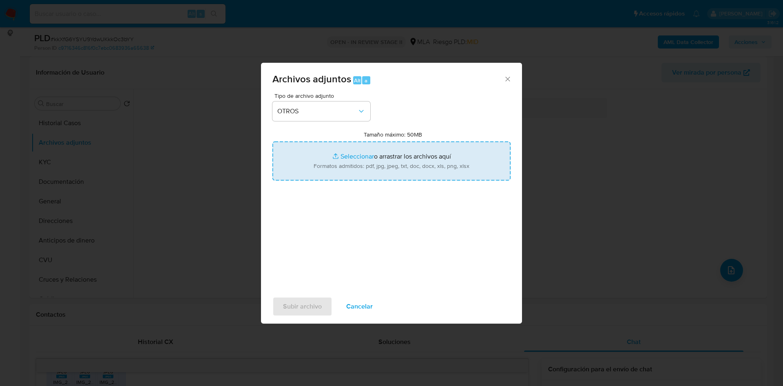
click at [350, 160] on input "Tamaño máximo: 50MB Seleccionar archivos" at bounding box center [391, 161] width 238 height 39
type input "C:\fakepath\Escrito presentado por abogado - Sofia Belen Martinez Videla.pdf"
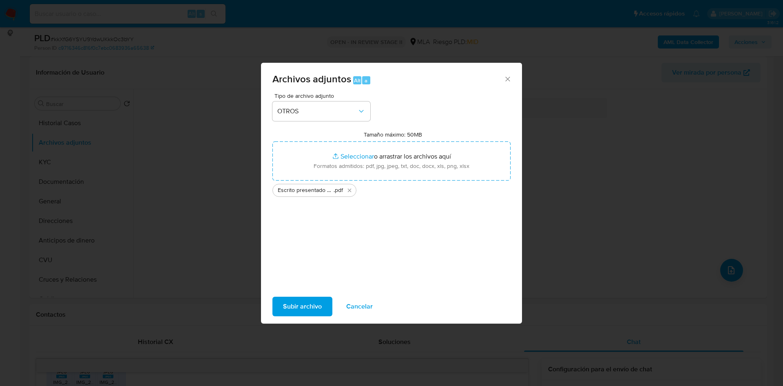
drag, startPoint x: 350, startPoint y: 160, endPoint x: 293, endPoint y: 308, distance: 158.6
click at [293, 308] on span "Subir archivo" at bounding box center [302, 307] width 39 height 18
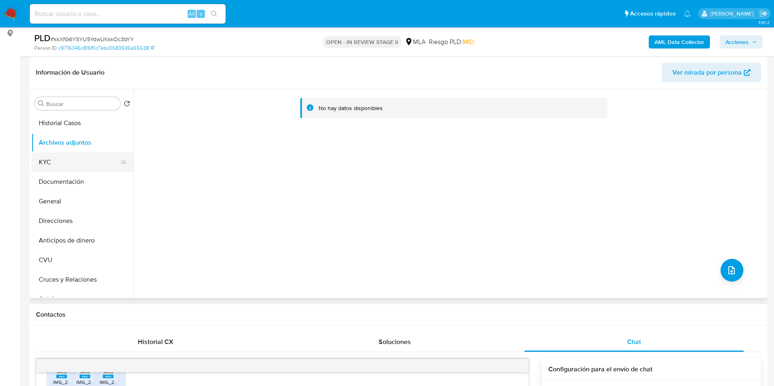
click at [51, 154] on button "KYC" at bounding box center [78, 163] width 95 height 20
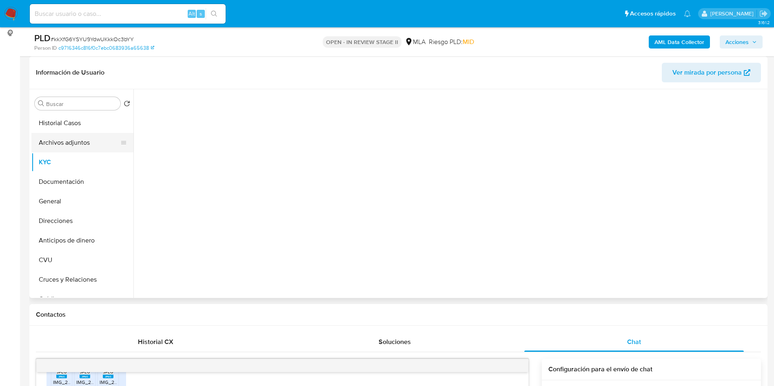
click at [64, 140] on button "Archivos adjuntos" at bounding box center [78, 143] width 95 height 20
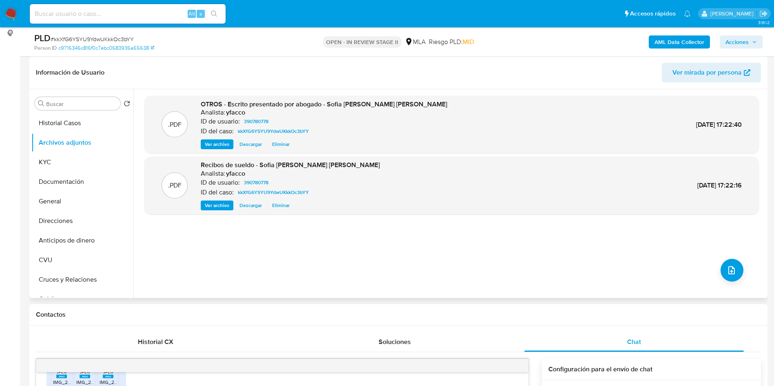
click at [210, 147] on span "Ver archivo" at bounding box center [217, 144] width 24 height 8
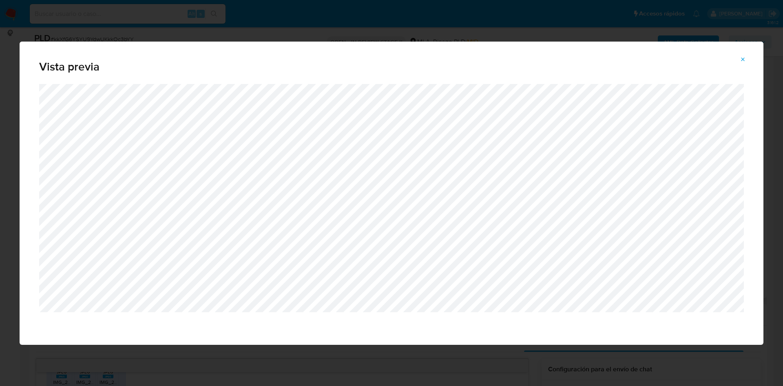
click at [739, 60] on button "Attachment preview" at bounding box center [743, 59] width 18 height 13
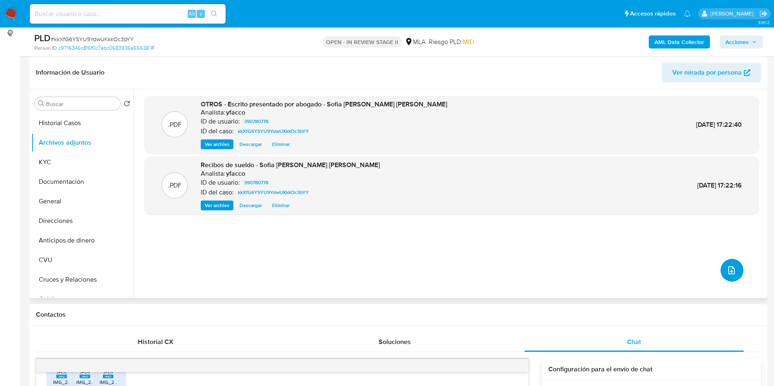
click at [726, 273] on icon "upload-file" at bounding box center [731, 271] width 10 height 10
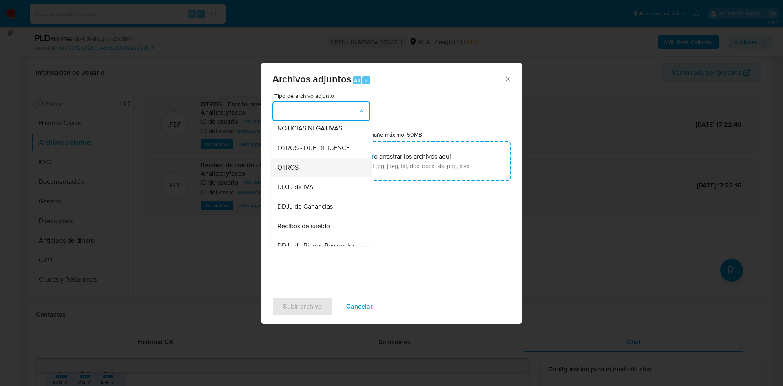
click at [289, 172] on span "OTROS" at bounding box center [287, 168] width 21 height 8
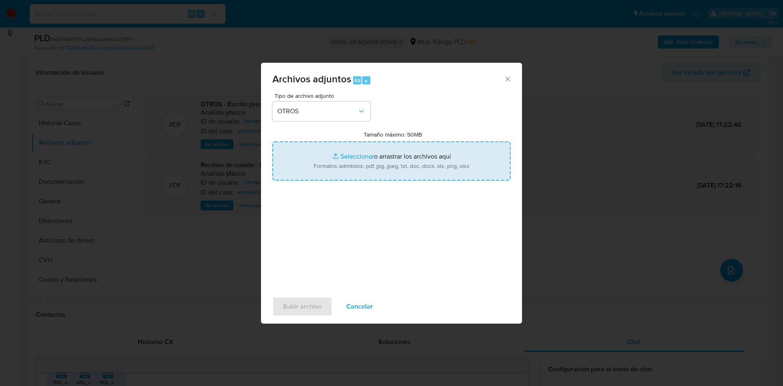
click at [353, 151] on input "Tamaño máximo: 50MB Seleccionar archivos" at bounding box center [391, 161] width 238 height 39
type input "C:\fakepath\Caselog kkXfG6YSYU9YdwUKkkOc3bYY_2025_08_18_16_27_54.docx"
click at [339, 154] on input "Tamaño máximo: 50MB Seleccionar archivos" at bounding box center [391, 161] width 238 height 39
type input "C:\fakepath\Movimientos 390780778.xlsx"
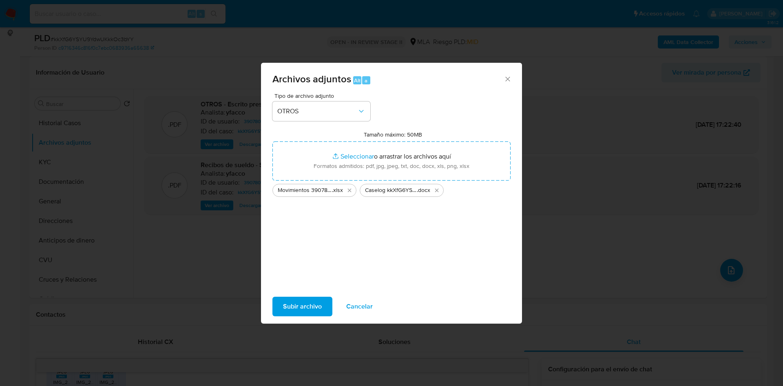
click at [301, 309] on span "Subir archivo" at bounding box center [302, 307] width 39 height 18
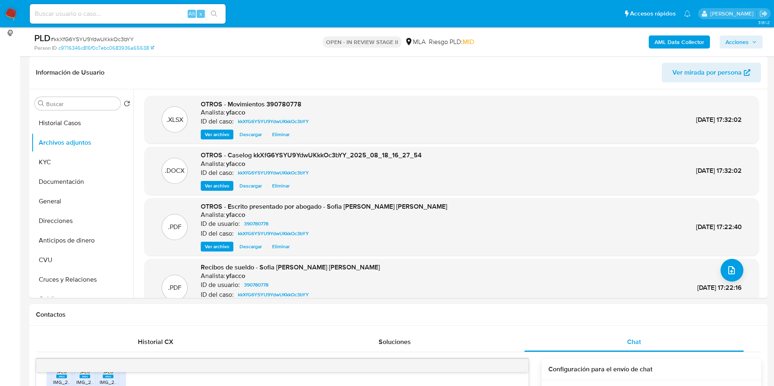
click at [667, 41] on b "AML Data Collector" at bounding box center [679, 41] width 50 height 13
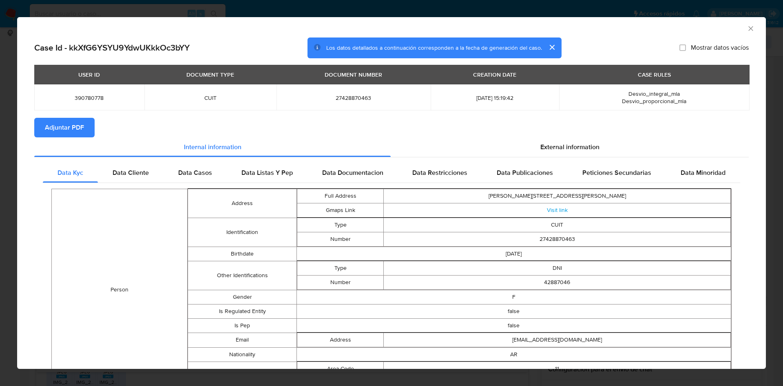
click at [75, 126] on span "Adjuntar PDF" at bounding box center [64, 128] width 39 height 18
click at [747, 27] on icon "Cerrar ventana" at bounding box center [751, 28] width 8 height 8
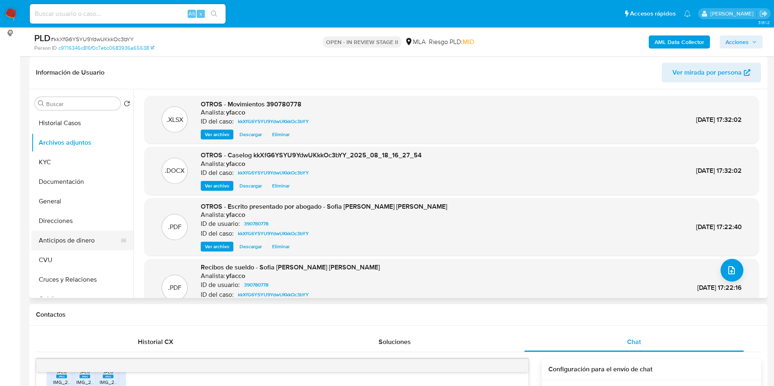
click at [77, 241] on button "Anticipos de dinero" at bounding box center [78, 241] width 95 height 20
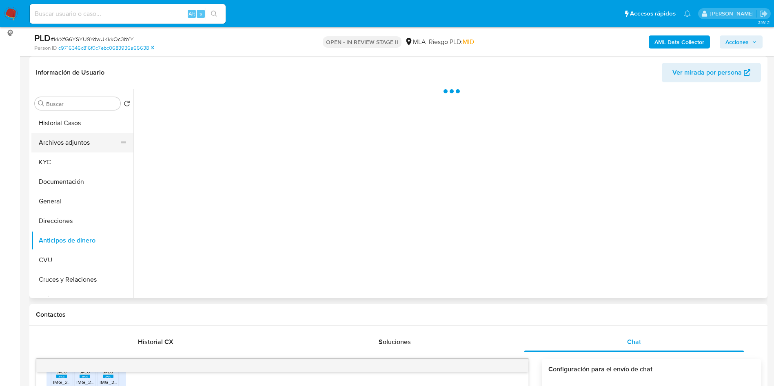
click at [80, 138] on button "Archivos adjuntos" at bounding box center [78, 143] width 95 height 20
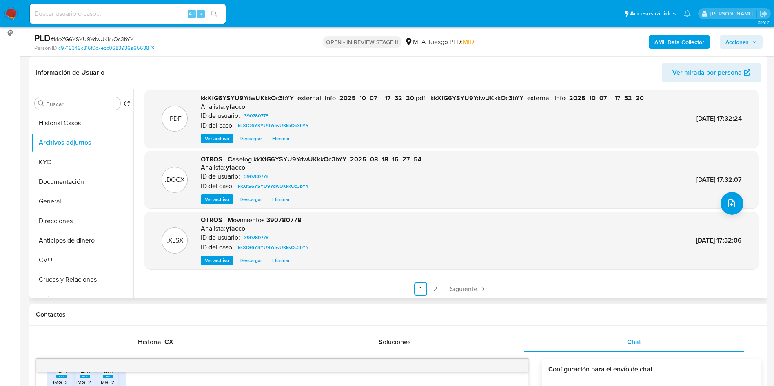
scroll to position [69, 0]
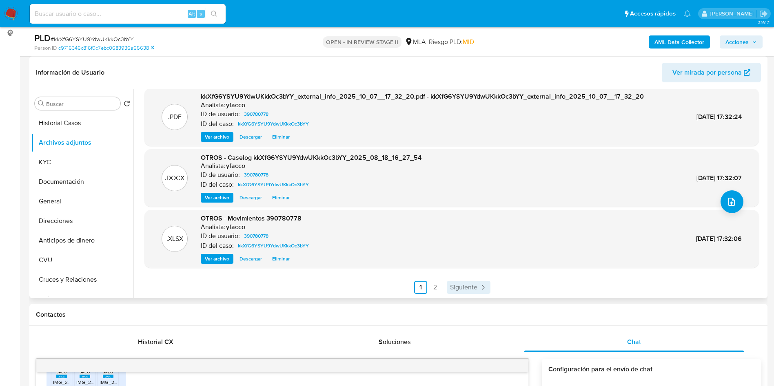
click at [479, 284] on icon "Paginación" at bounding box center [483, 287] width 8 height 8
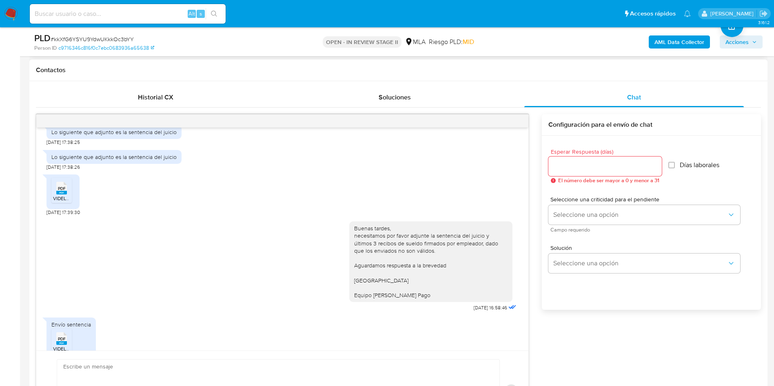
scroll to position [751, 0]
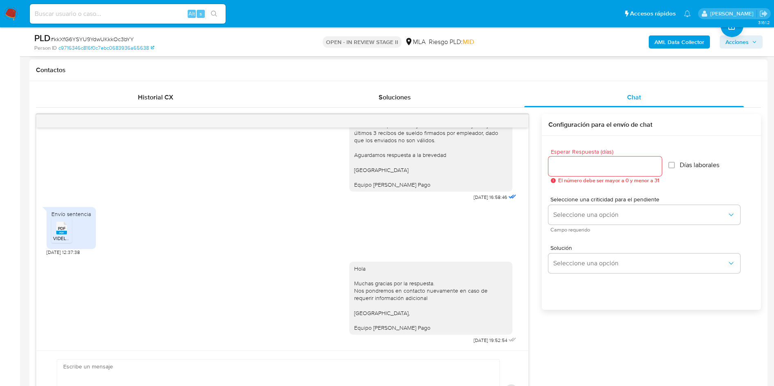
click at [742, 47] on span "Acciones" at bounding box center [736, 41] width 23 height 13
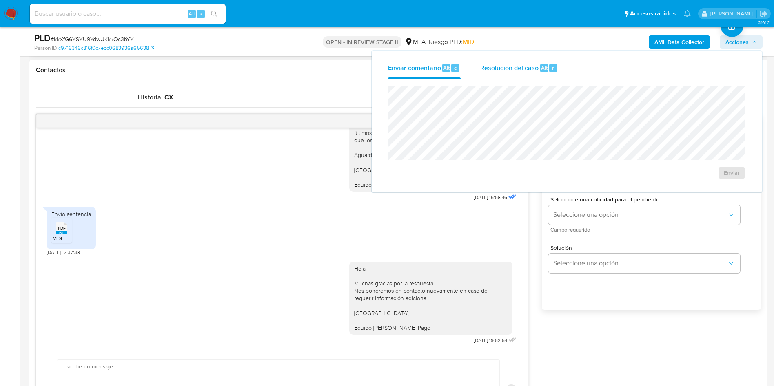
click at [551, 67] on div "r" at bounding box center [553, 68] width 8 height 8
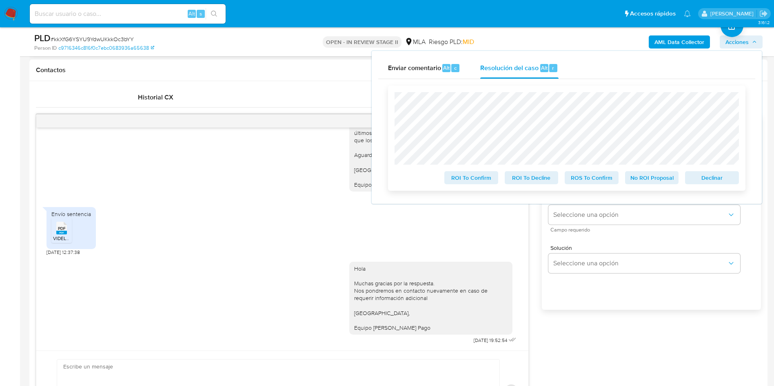
click at [639, 181] on span "No ROI Proposal" at bounding box center [652, 177] width 42 height 11
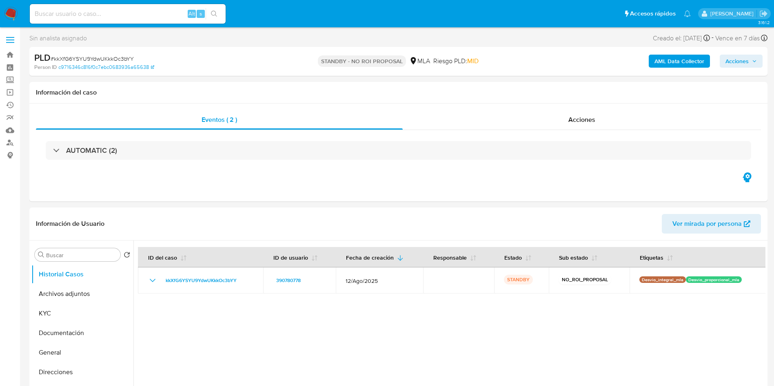
select select "10"
click at [71, 13] on input at bounding box center [128, 14] width 196 height 11
paste input "pmNgnRQPAr4ovUS3WP3ICD9D"
type input "pmNgnRQPAr4ovUS3WP3ICD9D"
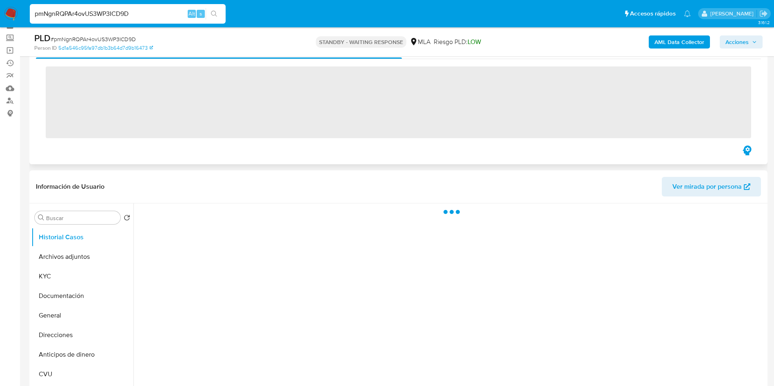
scroll to position [61, 0]
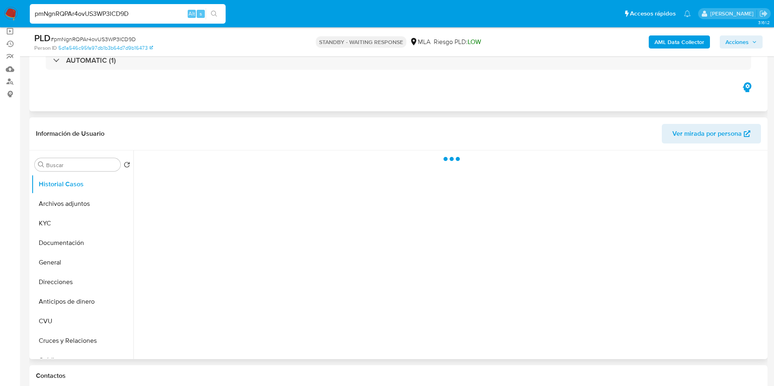
select select "10"
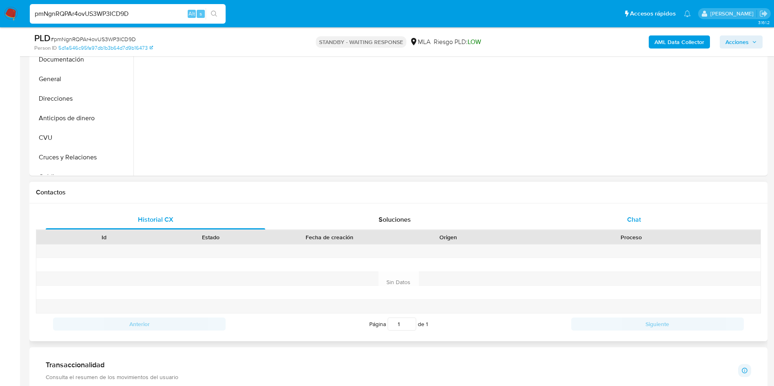
click at [632, 226] on div "Chat" at bounding box center [633, 220] width 219 height 20
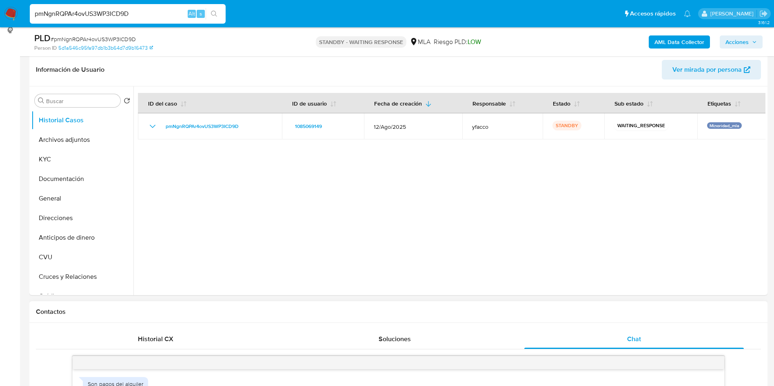
scroll to position [122, 0]
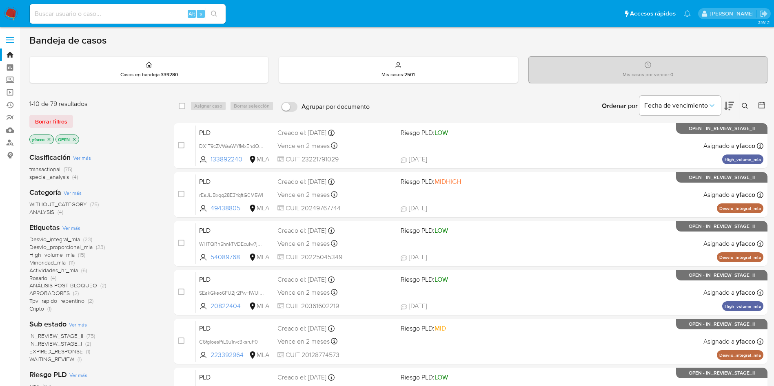
click at [51, 170] on span "transactional" at bounding box center [44, 169] width 31 height 8
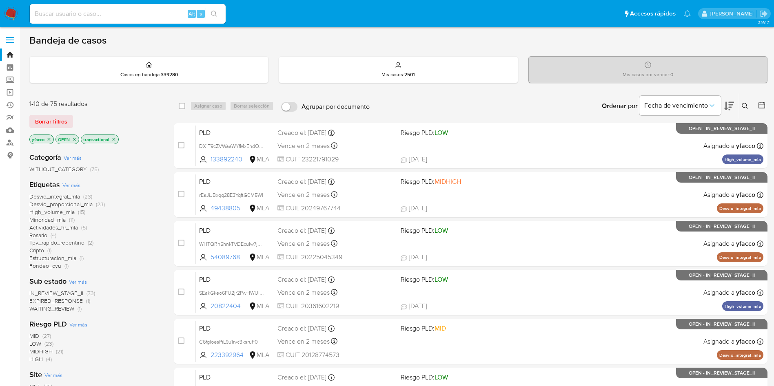
click at [50, 140] on icon "close-filter" at bounding box center [49, 139] width 5 height 5
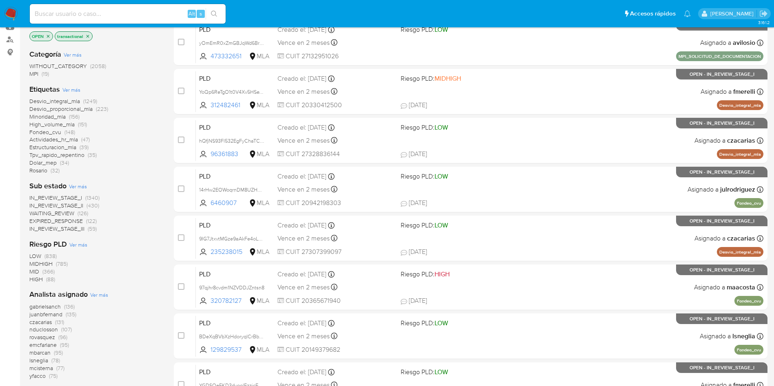
scroll to position [122, 0]
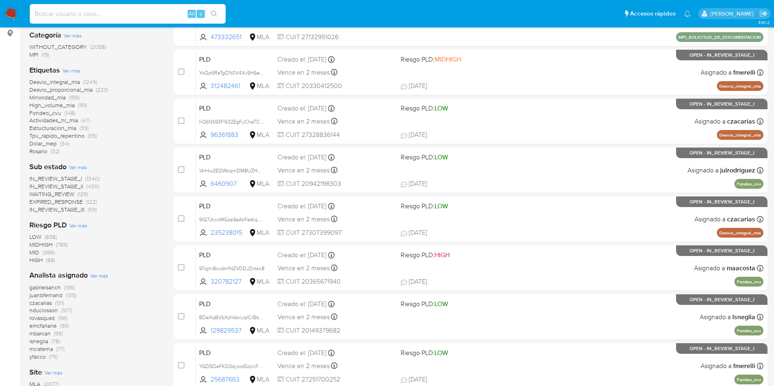
click at [135, 9] on input at bounding box center [128, 14] width 196 height 11
paste input "GfZcNv3ykBVO89gbrx2NA2ho"
type input "GfZcNv3ykBVO89gbrx2NA2ho"
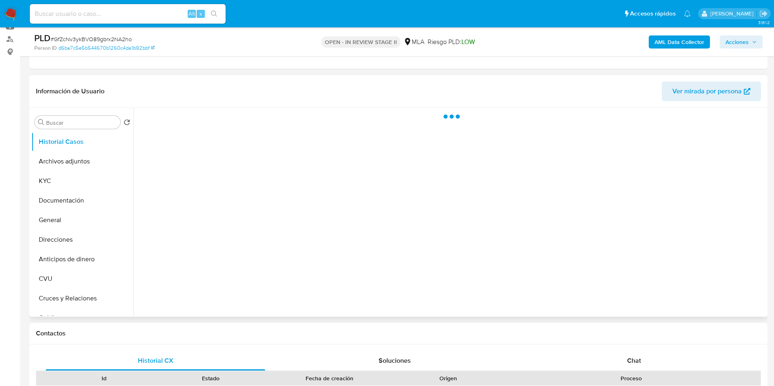
scroll to position [122, 0]
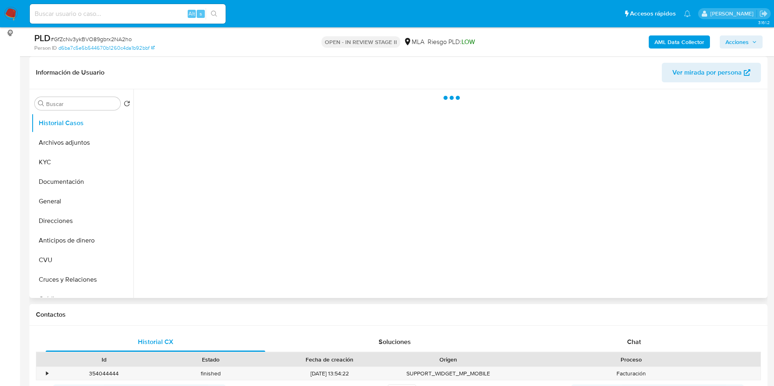
select select "10"
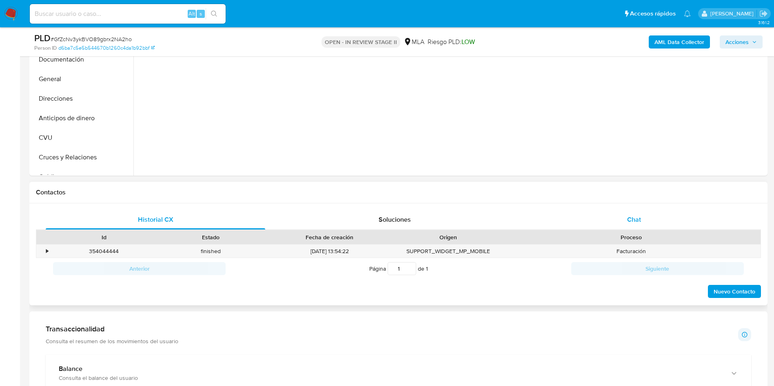
click at [637, 226] on div "Chat" at bounding box center [633, 220] width 219 height 20
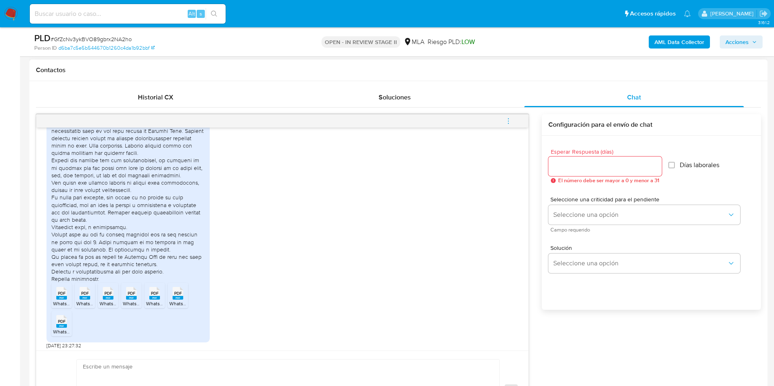
scroll to position [565, 0]
click at [178, 299] on span "WhatsApp Scan [DATE] 20.22.37.pdf" at bounding box center [208, 301] width 78 height 7
